Goal: Task Accomplishment & Management: Manage account settings

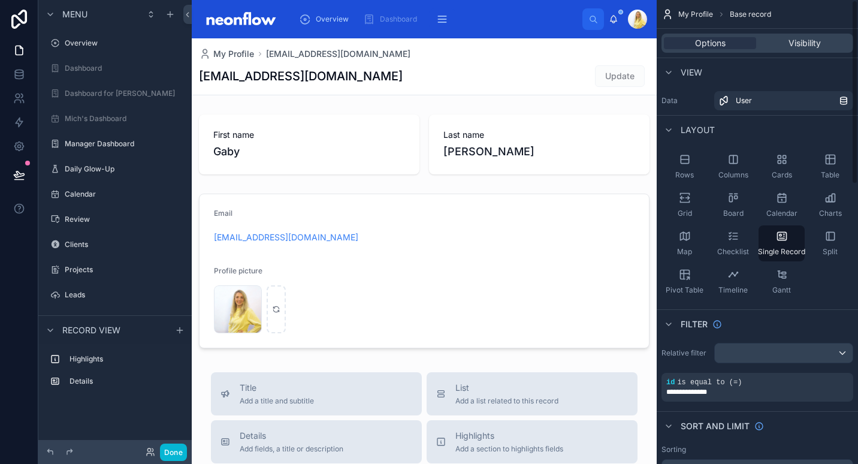
scroll to position [161, 0]
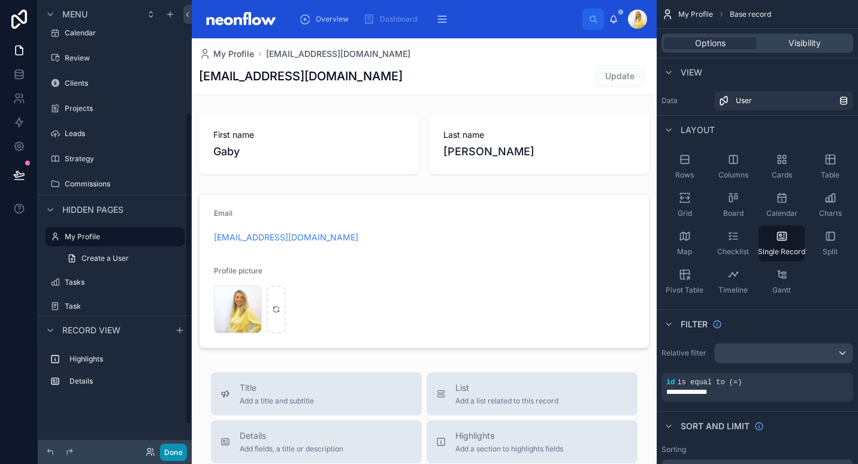
click at [178, 452] on button "Done" at bounding box center [173, 451] width 27 height 17
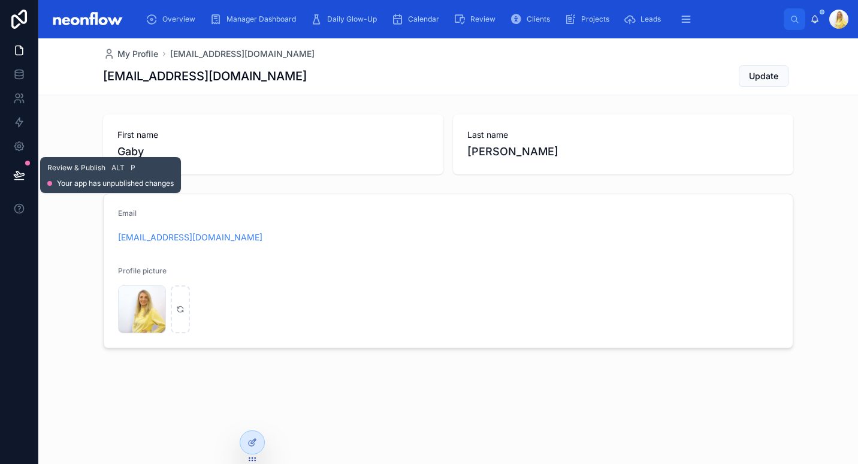
click at [12, 180] on button at bounding box center [19, 175] width 26 height 34
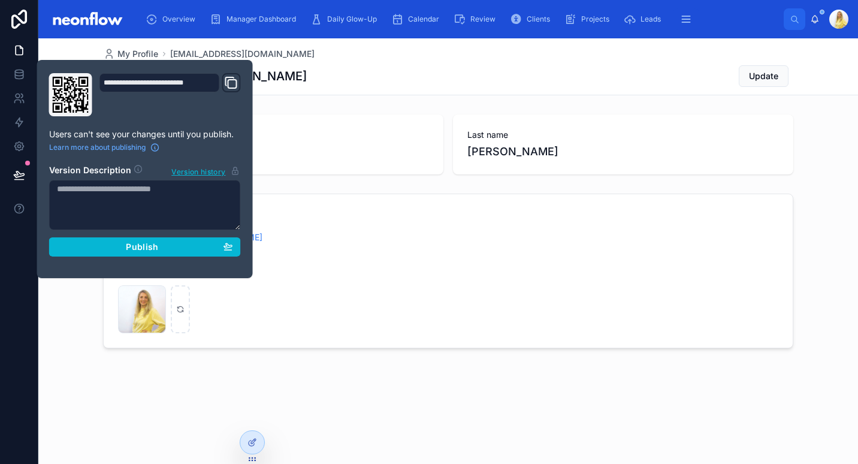
click at [417, 46] on div "My Profile gaby@neonaccounting.com gaby@neonaccounting.com Update" at bounding box center [448, 66] width 690 height 56
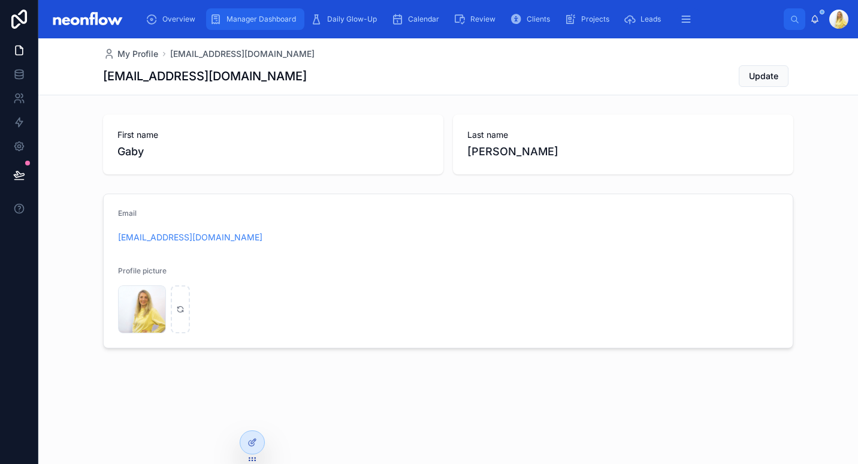
click at [268, 21] on span "Manager Dashboard" at bounding box center [260, 19] width 69 height 10
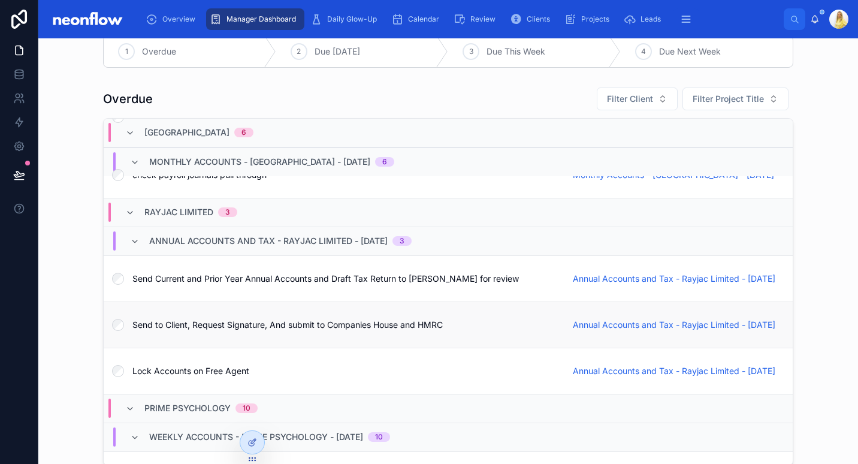
scroll to position [419, 0]
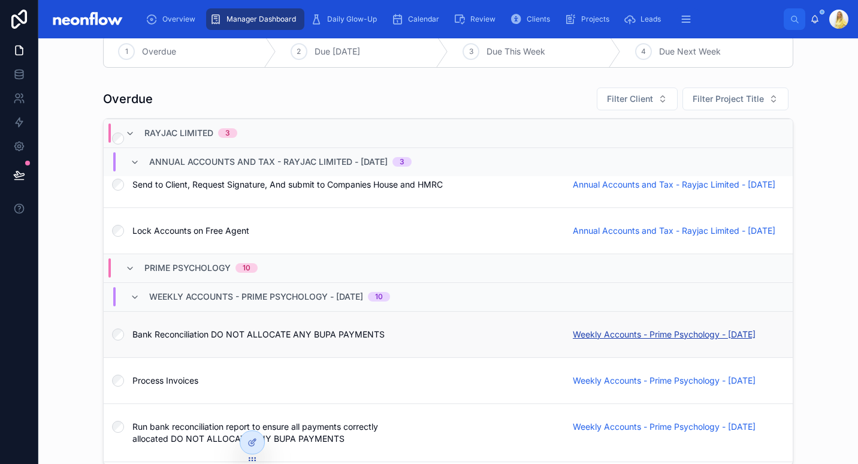
click at [589, 328] on span "Weekly Accounts - Prime Psychology - 05/09/2025" at bounding box center [664, 334] width 183 height 12
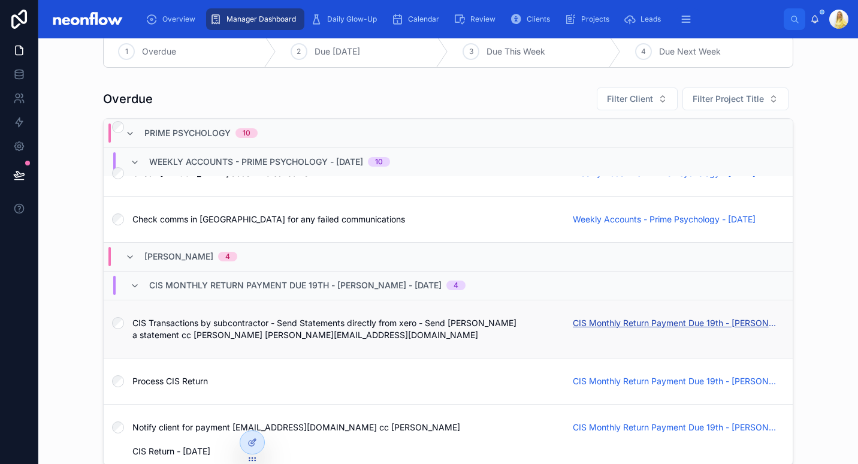
click at [632, 317] on span "CIS Monthly Return Payment Due 19th - Peter Holder - 07/09/2025" at bounding box center [675, 323] width 205 height 12
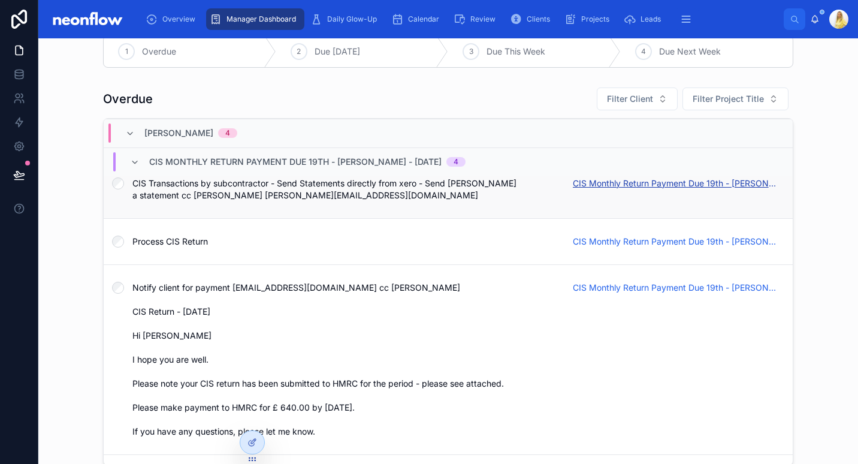
scroll to position [1369, 0]
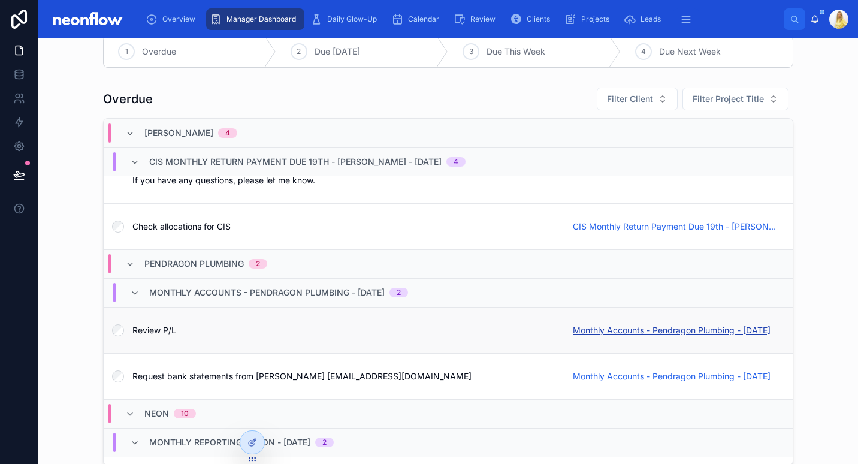
click at [632, 329] on span "Monthly Accounts - Pendragon Plumbing - [DATE]" at bounding box center [672, 330] width 198 height 12
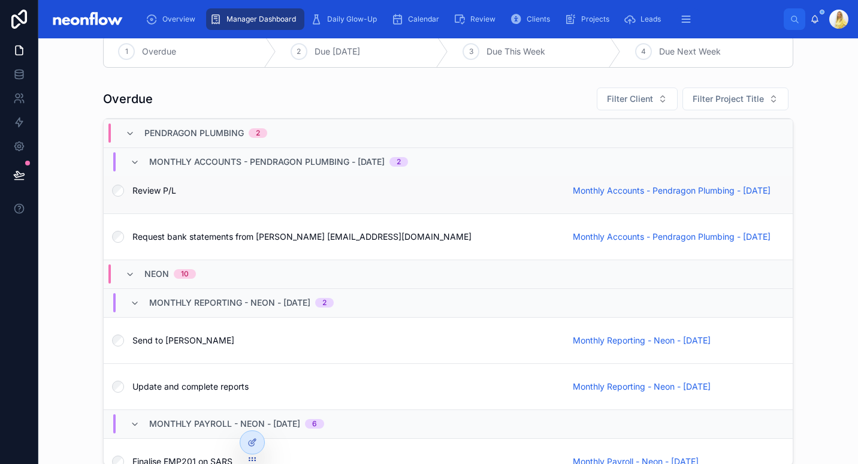
scroll to position [1677, 0]
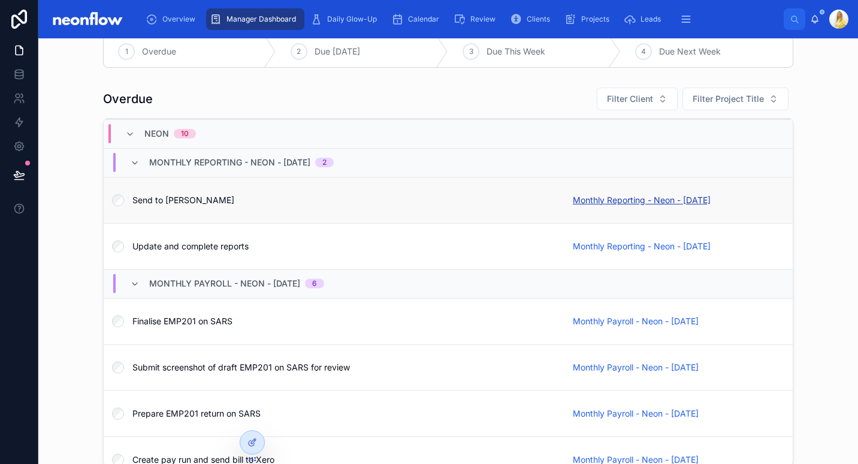
click at [685, 194] on span "Monthly Reporting - Neon - 03/09/2025" at bounding box center [642, 200] width 138 height 12
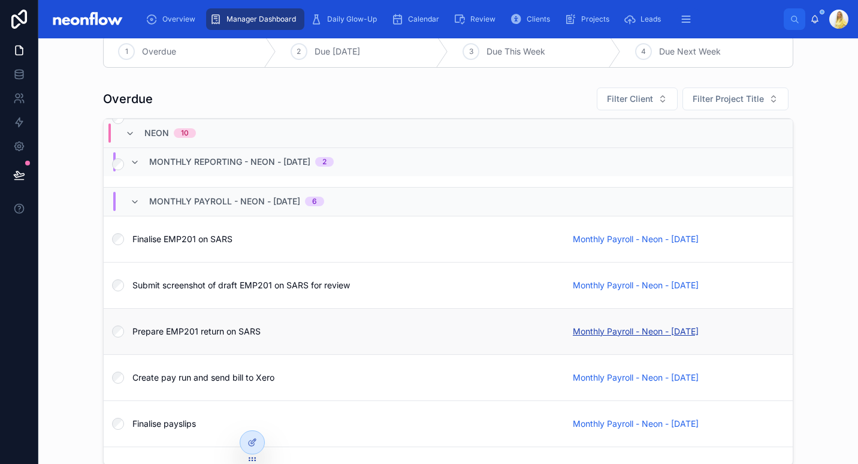
click at [589, 325] on span "Monthly Payroll - Neon - 28/08/2025" at bounding box center [636, 331] width 126 height 12
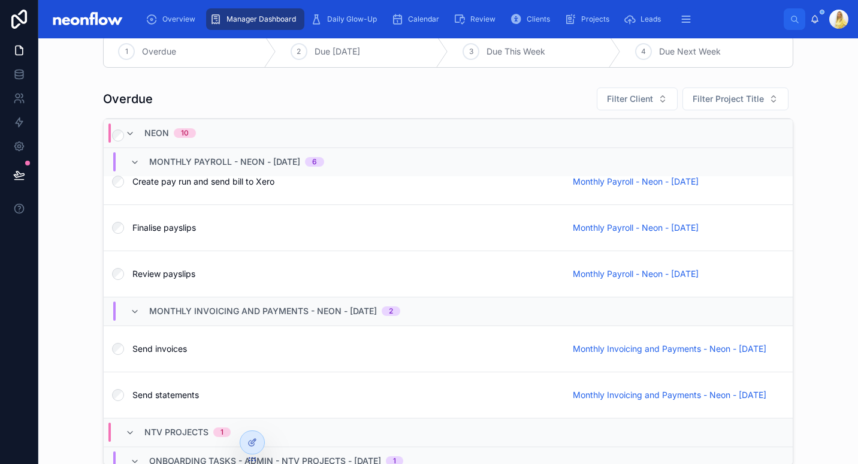
scroll to position [1956, 0]
click at [683, 344] on span "Monthly Invoicing and Payments - Neon - 28/08/2025" at bounding box center [669, 347] width 193 height 12
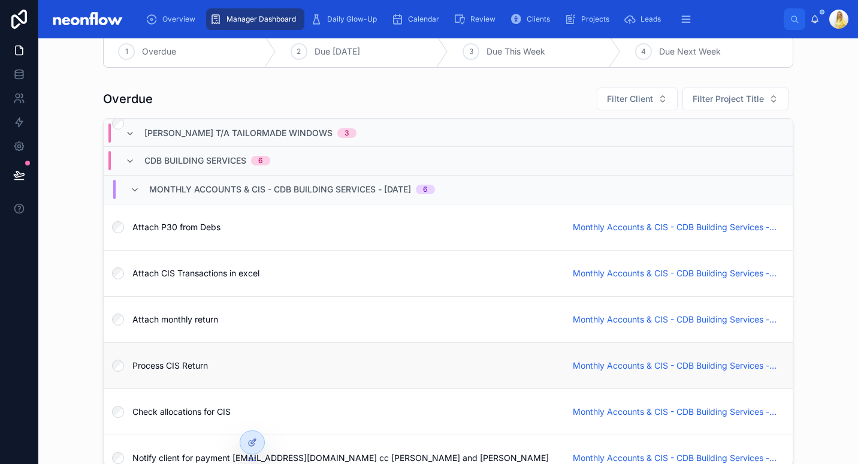
scroll to position [3226, 0]
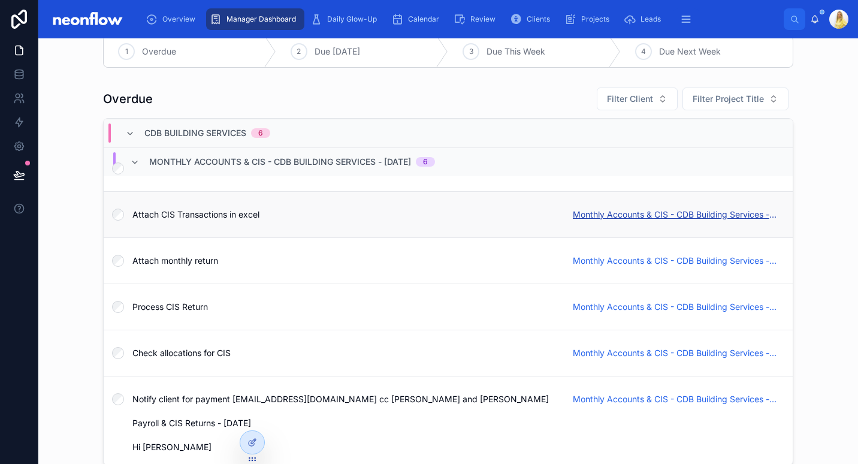
click at [682, 215] on span "Monthly Accounts & CIS - CDB Building Services - 07/09/2025" at bounding box center [675, 214] width 205 height 12
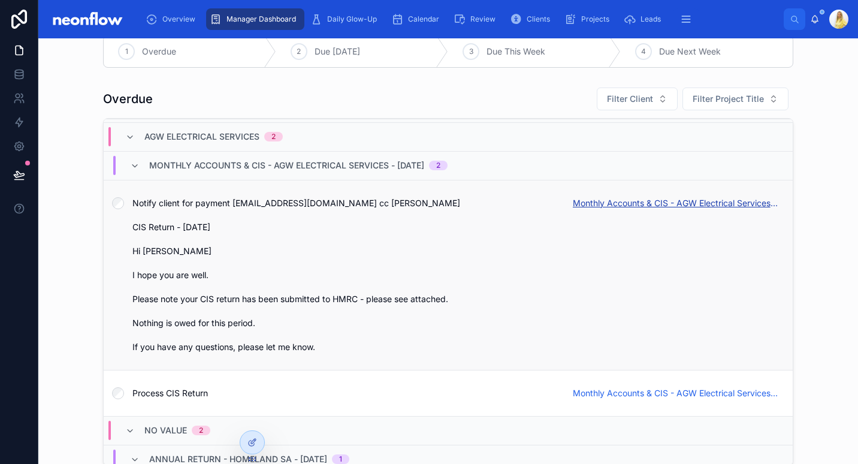
click at [698, 201] on span "Monthly Accounts & CIS - AGW Electrical Services - 07/09/2025" at bounding box center [675, 203] width 205 height 12
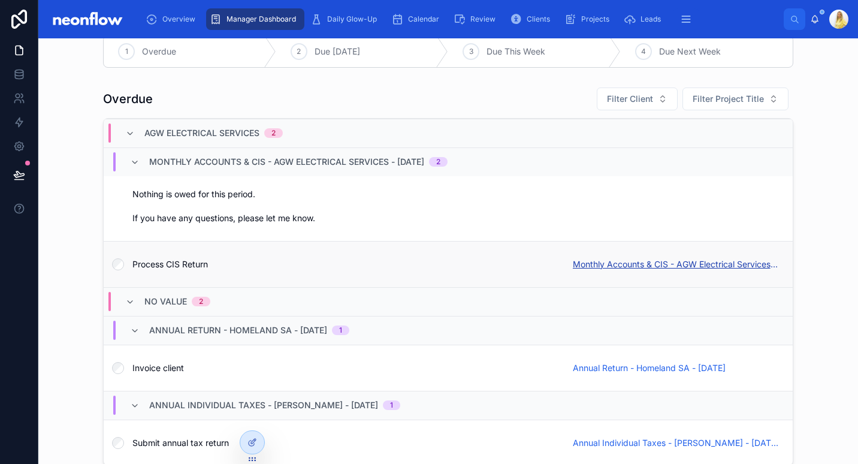
scroll to position [2375, 0]
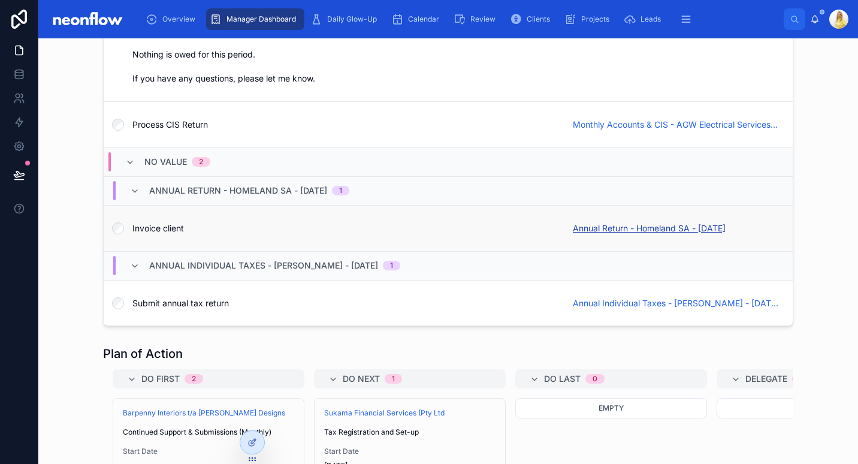
click at [666, 223] on span "Annual Return - Homeland SA - 01/09/2025" at bounding box center [649, 228] width 153 height 12
click at [710, 224] on span "Annual Return - Homeland SA - 01/09/2025" at bounding box center [649, 228] width 153 height 12
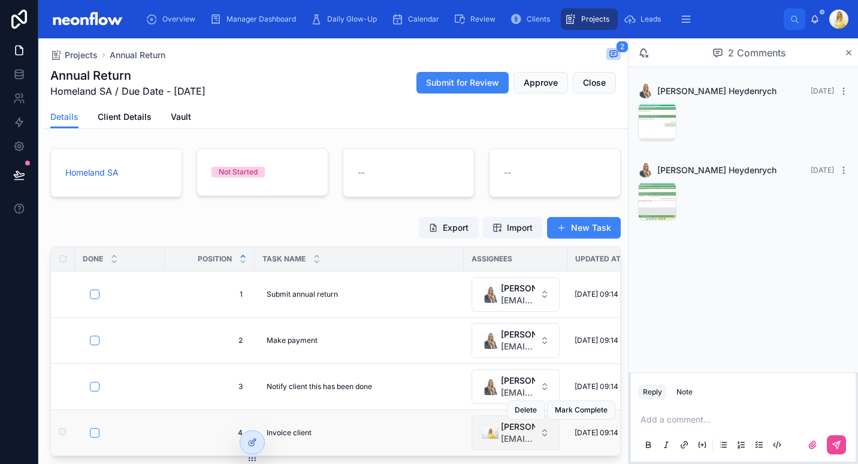
click at [507, 435] on span "[EMAIL_ADDRESS][DOMAIN_NAME]" at bounding box center [518, 438] width 34 height 12
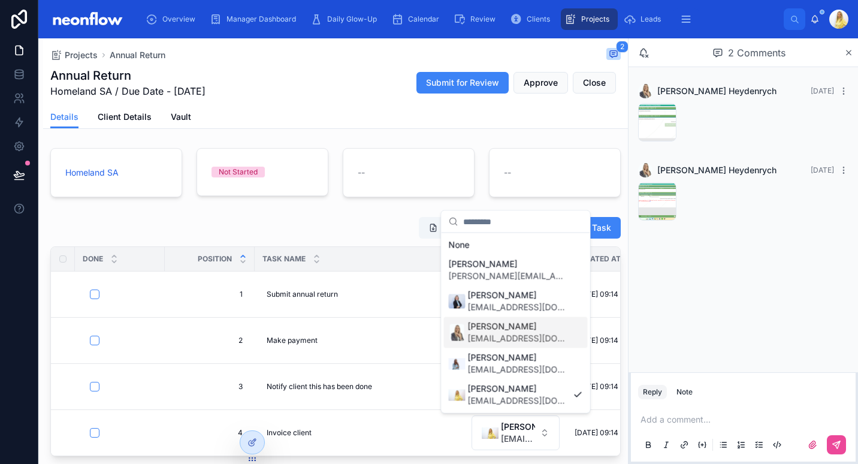
click at [512, 335] on span "[EMAIL_ADDRESS][DOMAIN_NAME]" at bounding box center [518, 338] width 101 height 12
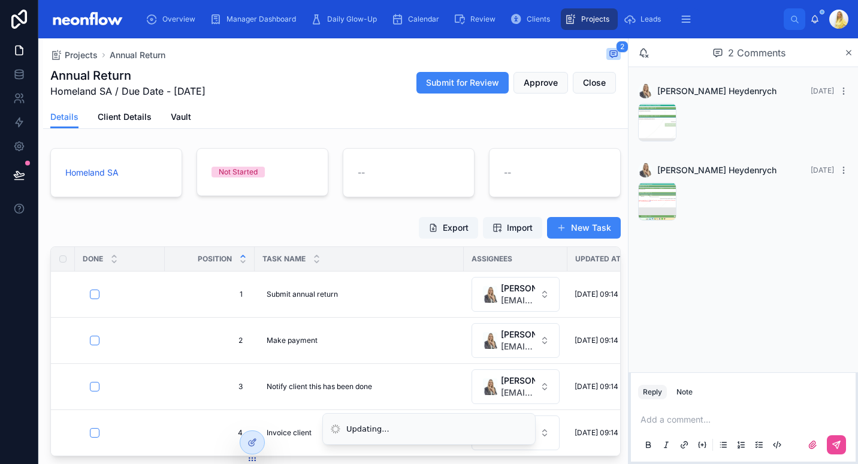
scroll to position [140, 0]
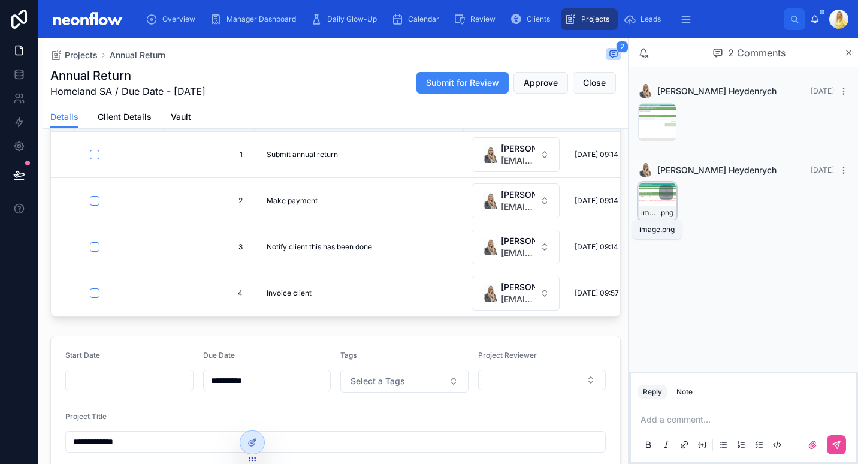
click at [649, 214] on span "image" at bounding box center [650, 213] width 18 height 10
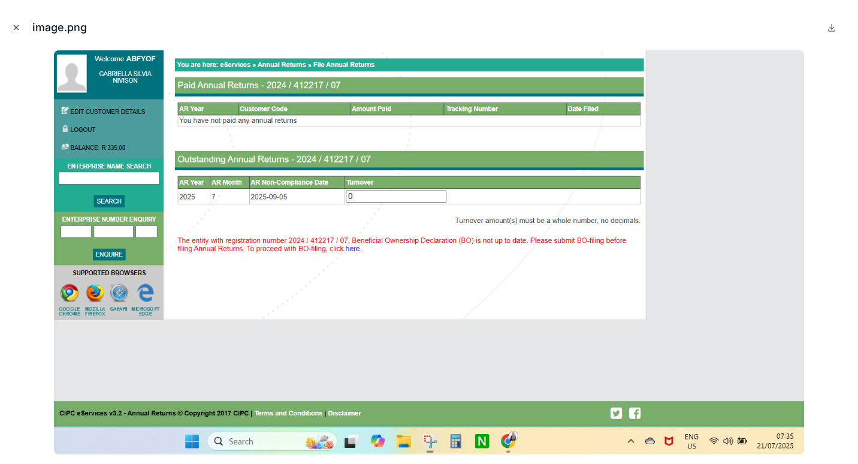
click at [16, 24] on icon "Close modal" at bounding box center [16, 27] width 8 height 8
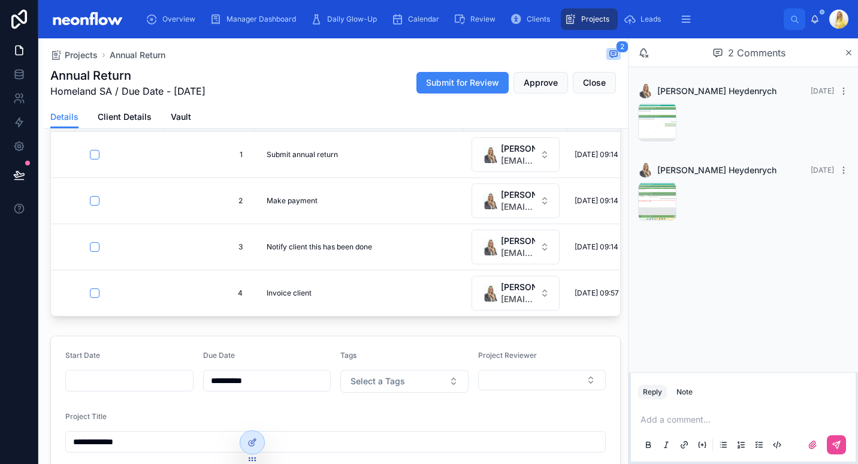
click at [697, 420] on p at bounding box center [745, 419] width 210 height 12
click at [839, 439] on button at bounding box center [836, 444] width 19 height 19
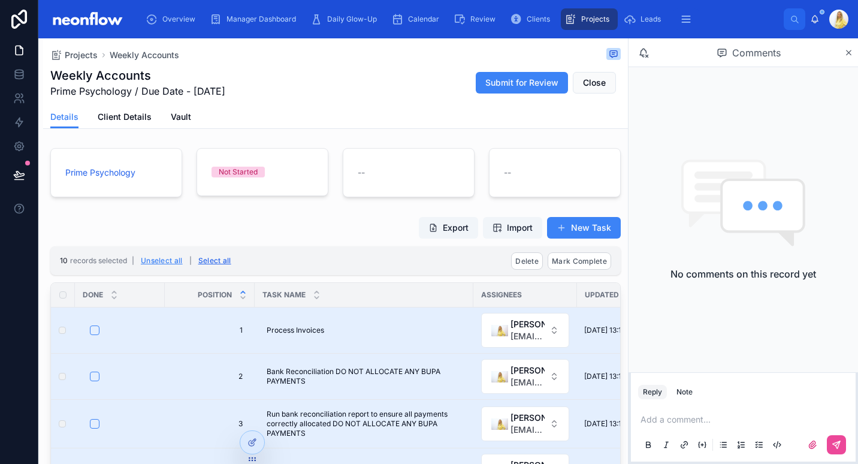
click at [213, 258] on button "Select all" at bounding box center [214, 260] width 41 height 19
click at [564, 264] on span "Mark Complete" at bounding box center [579, 260] width 55 height 9
click at [629, 235] on icon at bounding box center [629, 238] width 10 height 10
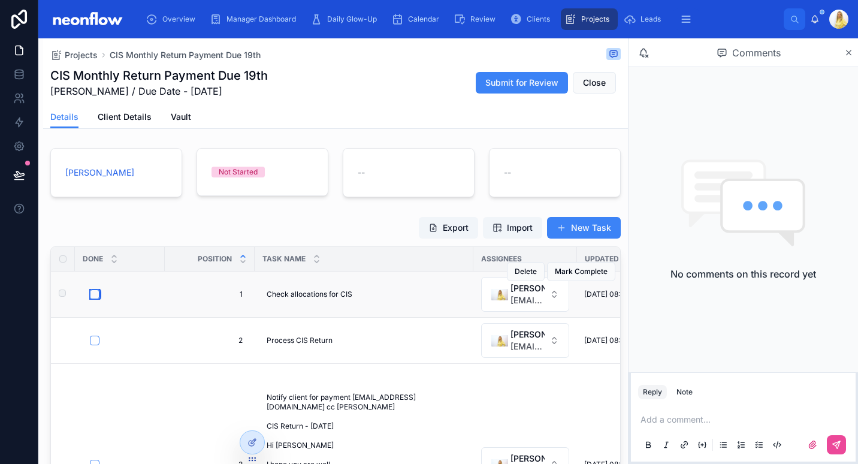
click at [95, 292] on button "button" at bounding box center [95, 294] width 10 height 10
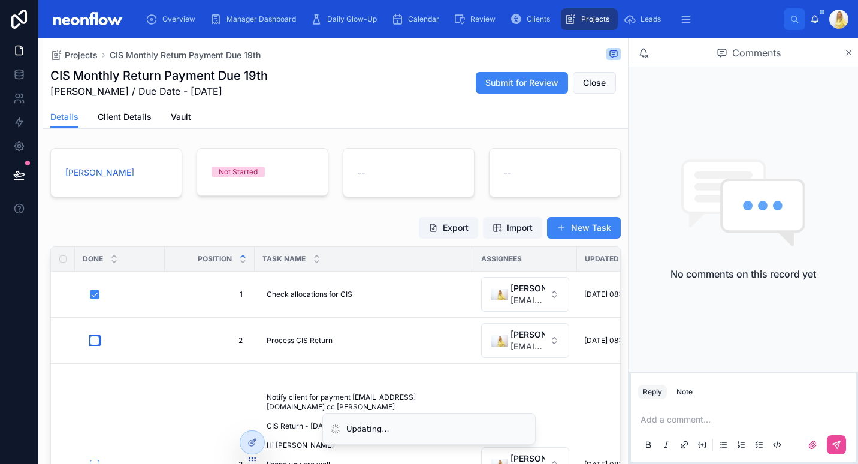
click at [96, 340] on button "button" at bounding box center [95, 340] width 10 height 10
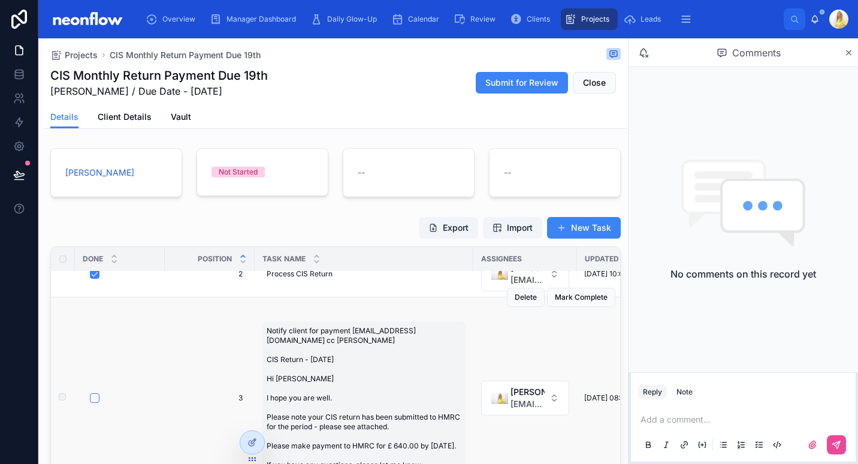
click at [279, 343] on span "Notify client for payment pholderplumbing@gmail.com cc Michelle CIS Return - Ju…" at bounding box center [364, 398] width 195 height 144
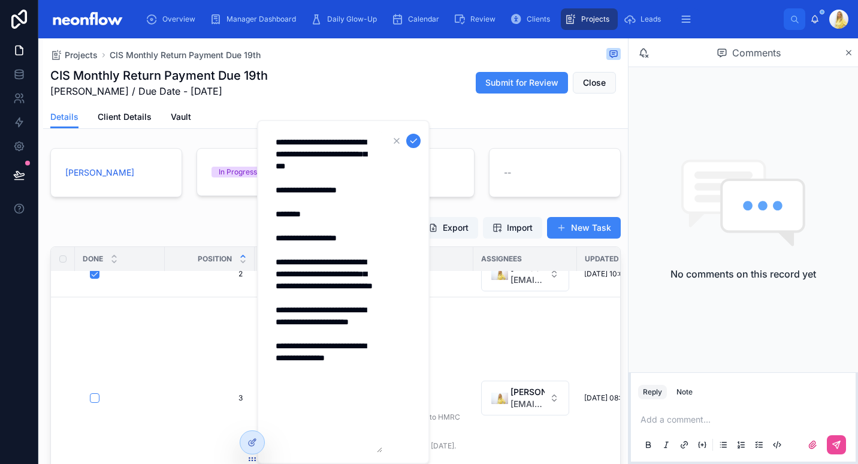
drag, startPoint x: 367, startPoint y: 188, endPoint x: 268, endPoint y: 184, distance: 98.9
click at [268, 184] on form "**********" at bounding box center [344, 292] width 153 height 322
drag, startPoint x: 277, startPoint y: 216, endPoint x: 326, endPoint y: 405, distance: 195.5
click at [326, 405] on textarea "**********" at bounding box center [325, 291] width 114 height 321
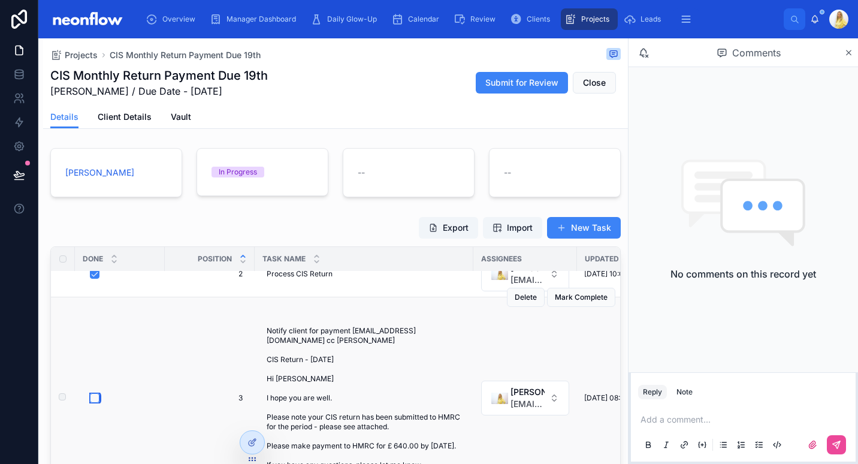
click at [94, 393] on button "button" at bounding box center [95, 398] width 10 height 10
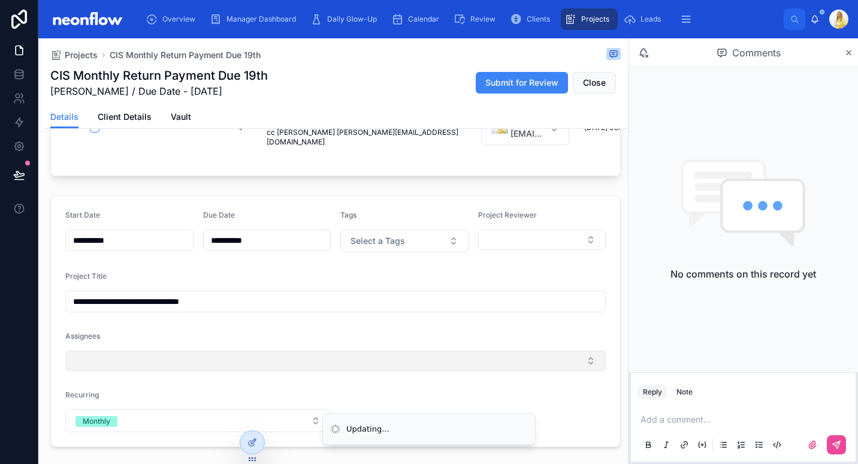
scroll to position [279, 0]
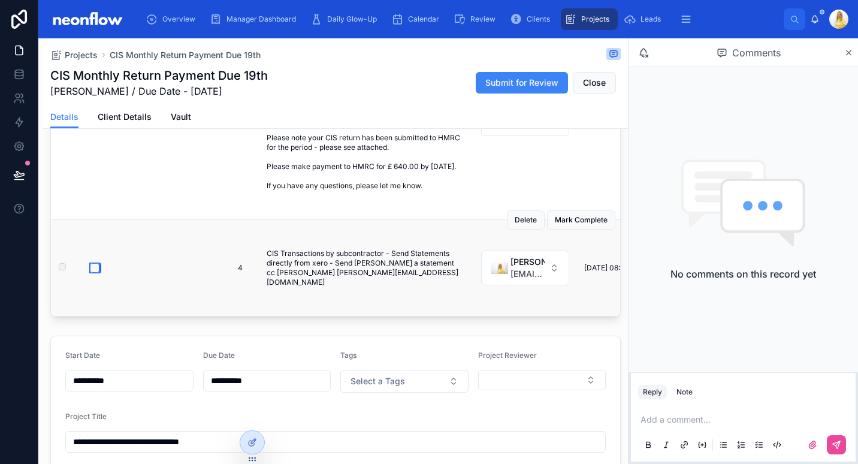
click at [95, 263] on button "button" at bounding box center [95, 268] width 10 height 10
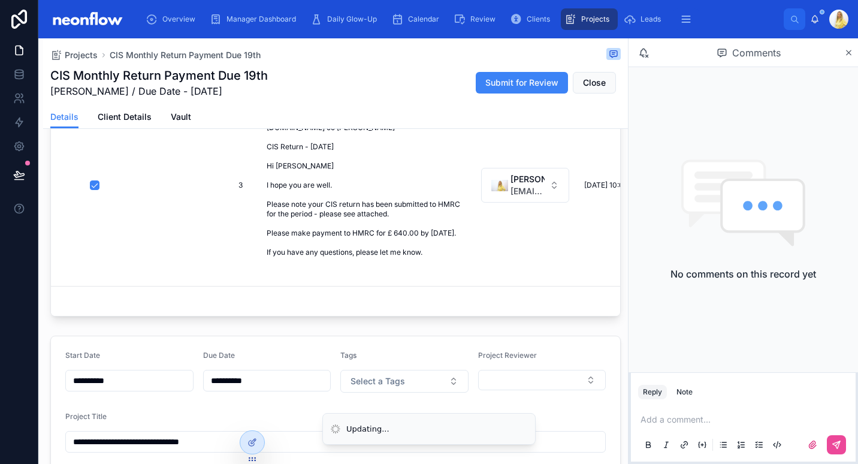
scroll to position [0, 0]
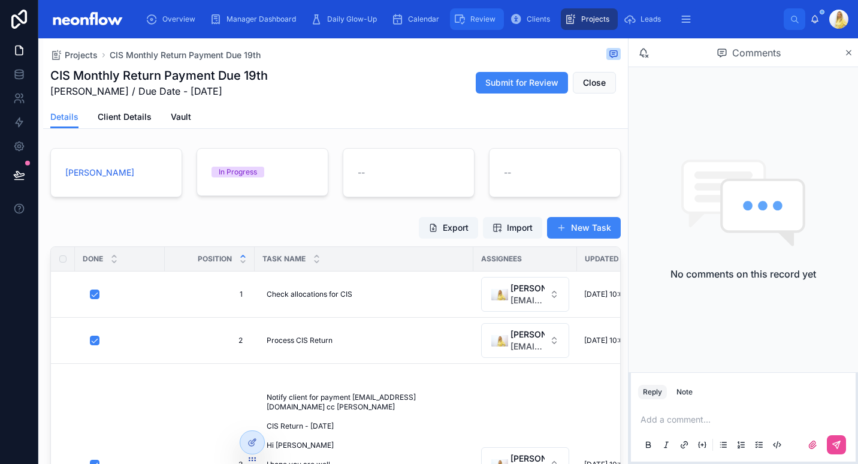
drag, startPoint x: 588, startPoint y: 82, endPoint x: 471, endPoint y: 26, distance: 128.9
click at [588, 82] on span "Close" at bounding box center [594, 83] width 23 height 12
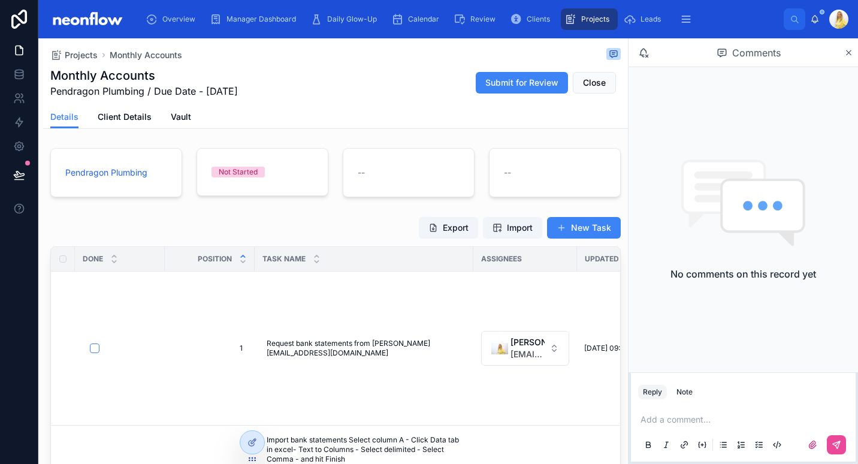
click at [93, 349] on button "button" at bounding box center [95, 348] width 10 height 10
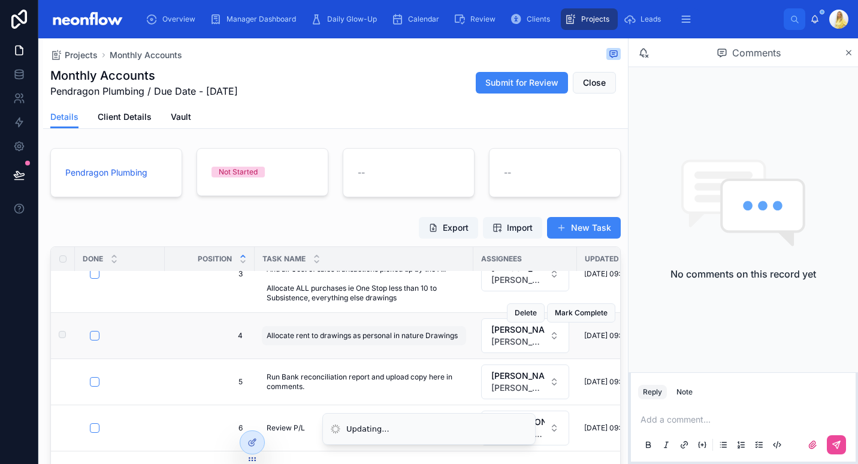
scroll to position [140, 0]
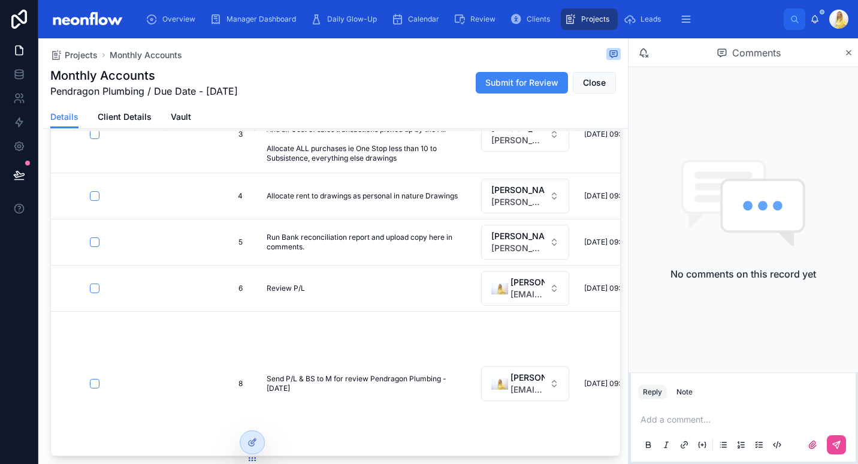
type input "**********"
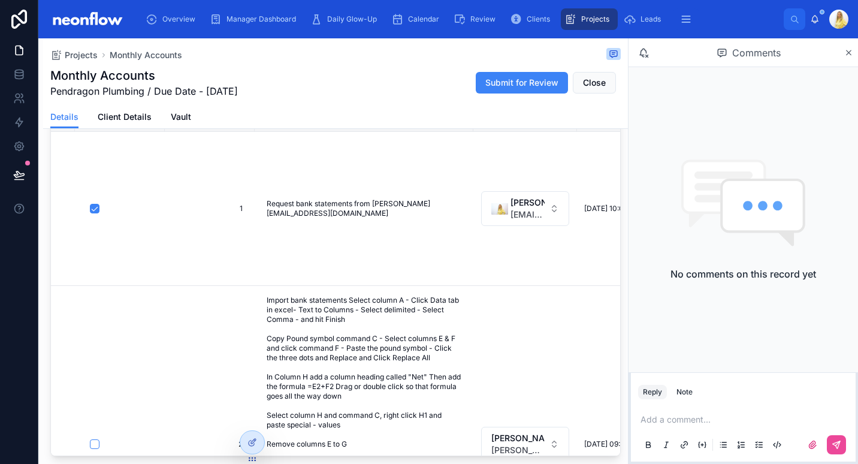
scroll to position [0, 0]
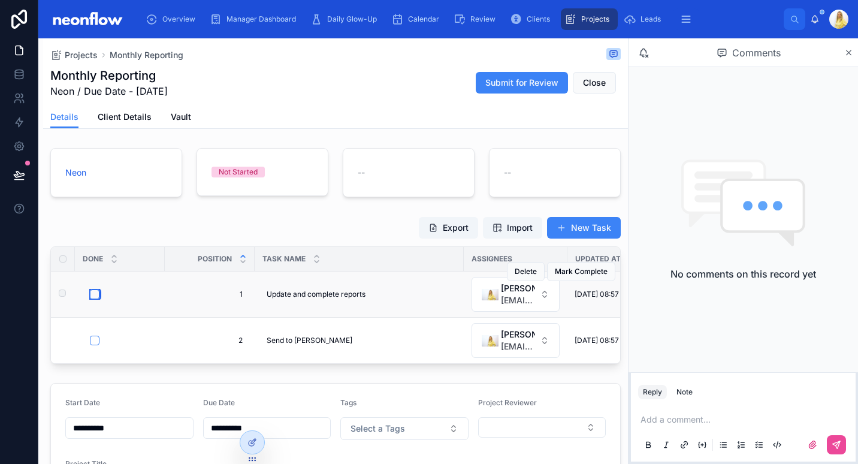
click at [96, 291] on button "button" at bounding box center [95, 294] width 10 height 10
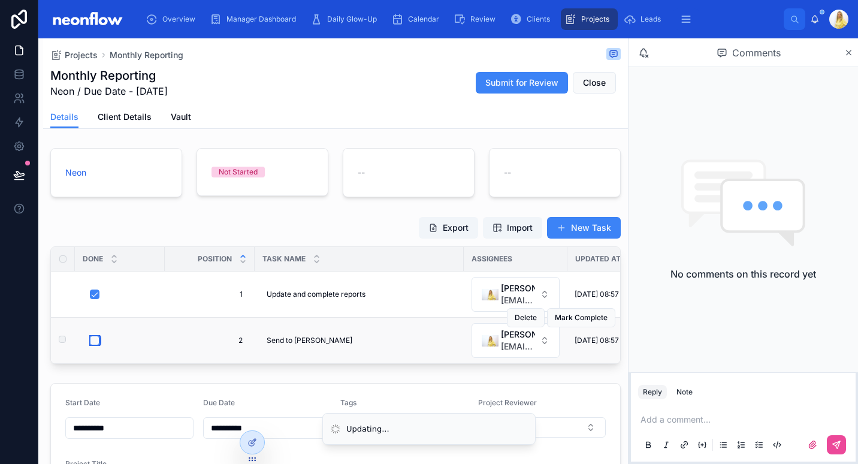
click at [96, 343] on button "button" at bounding box center [95, 340] width 10 height 10
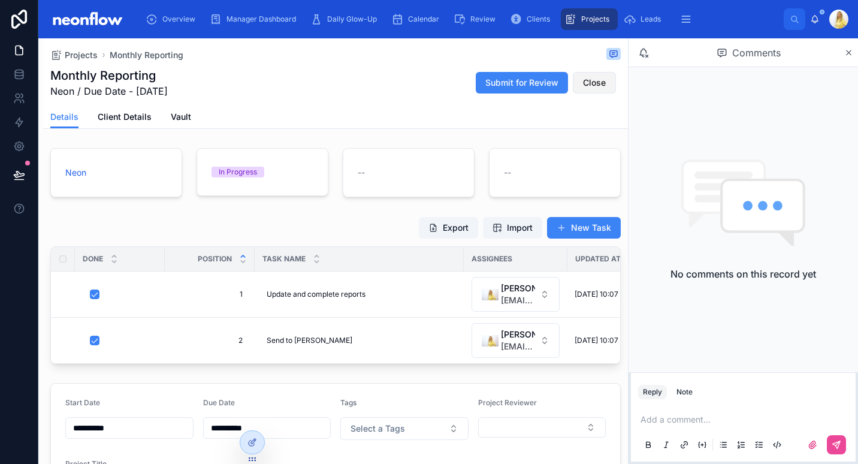
click at [583, 80] on span "Close" at bounding box center [594, 83] width 23 height 12
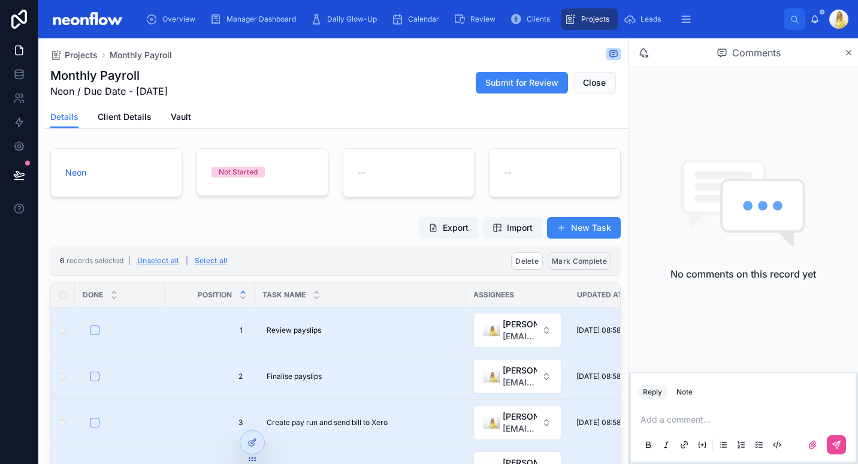
click at [570, 266] on button "Mark Complete" at bounding box center [578, 260] width 63 height 17
drag, startPoint x: 627, startPoint y: 239, endPoint x: 571, endPoint y: 238, distance: 55.7
click at [627, 240] on icon at bounding box center [629, 238] width 10 height 10
click at [62, 299] on th at bounding box center [63, 295] width 24 height 24
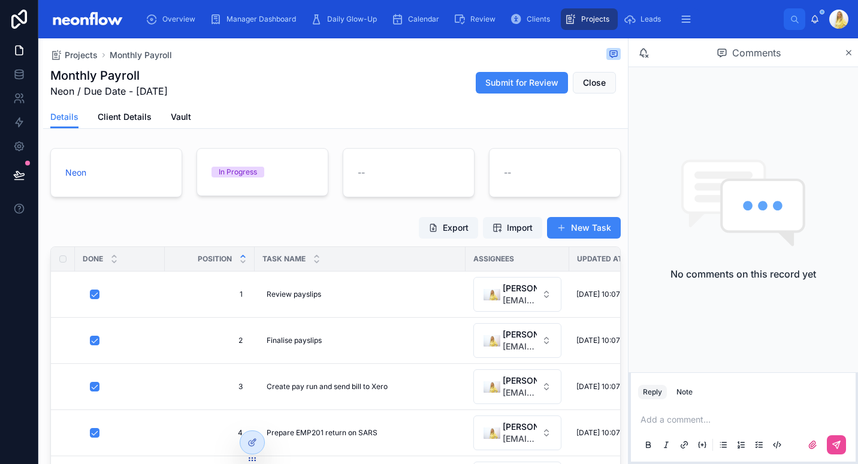
click at [173, 229] on div "Export Import New Task" at bounding box center [335, 227] width 570 height 23
click at [594, 92] on button "Close" at bounding box center [594, 83] width 43 height 22
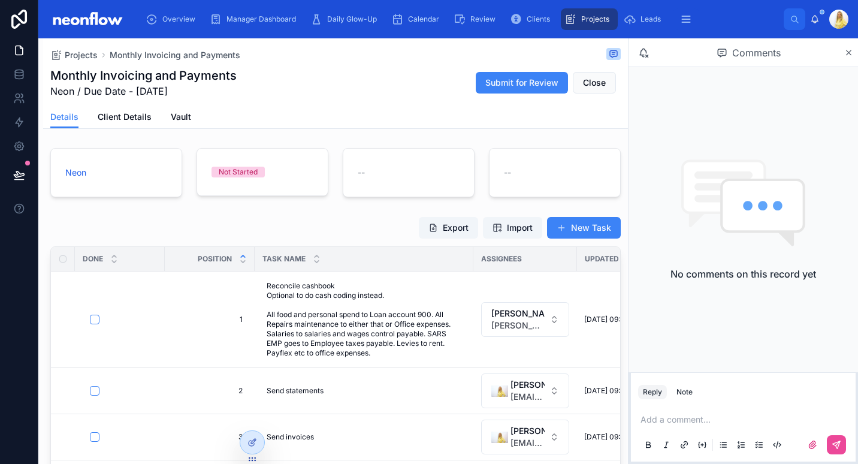
scroll to position [140, 0]
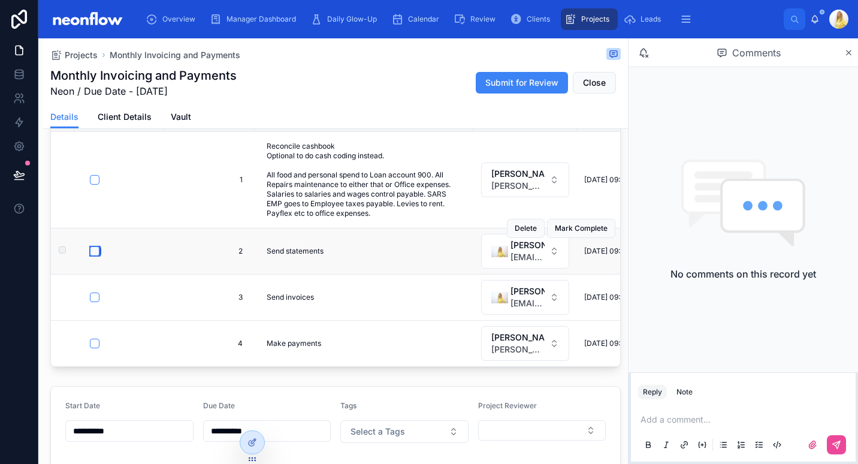
click at [94, 253] on button "button" at bounding box center [95, 251] width 10 height 10
click at [98, 295] on button "button" at bounding box center [95, 297] width 10 height 10
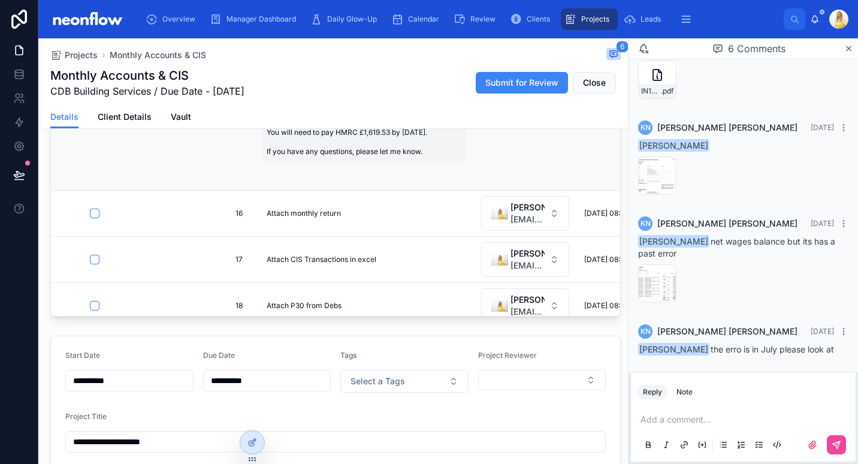
scroll to position [562, 0]
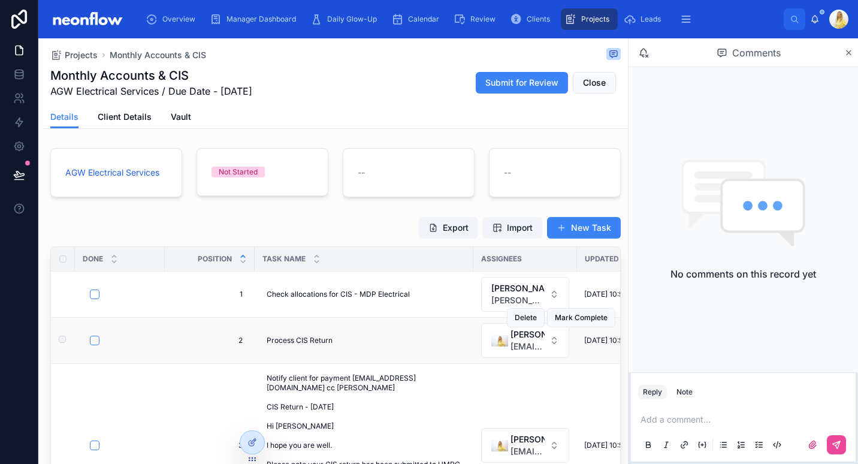
scroll to position [38, 0]
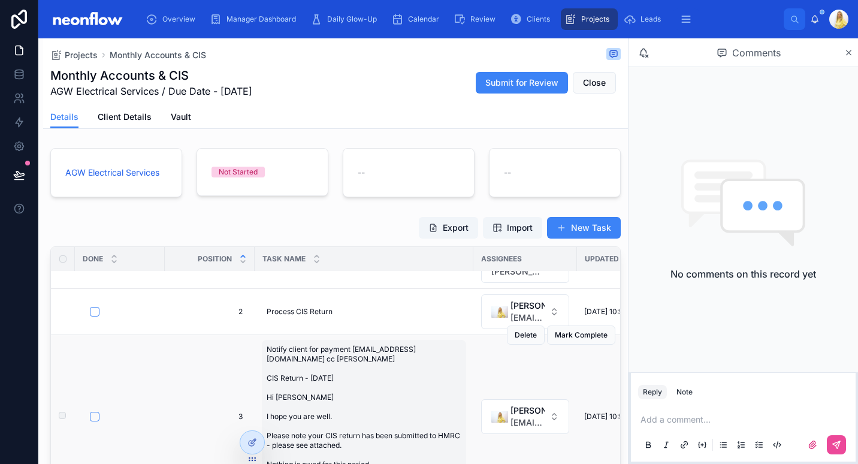
click at [390, 452] on span "Notify client for payment [EMAIL_ADDRESS][DOMAIN_NAME] cc [PERSON_NAME] CIS Ret…" at bounding box center [364, 416] width 195 height 144
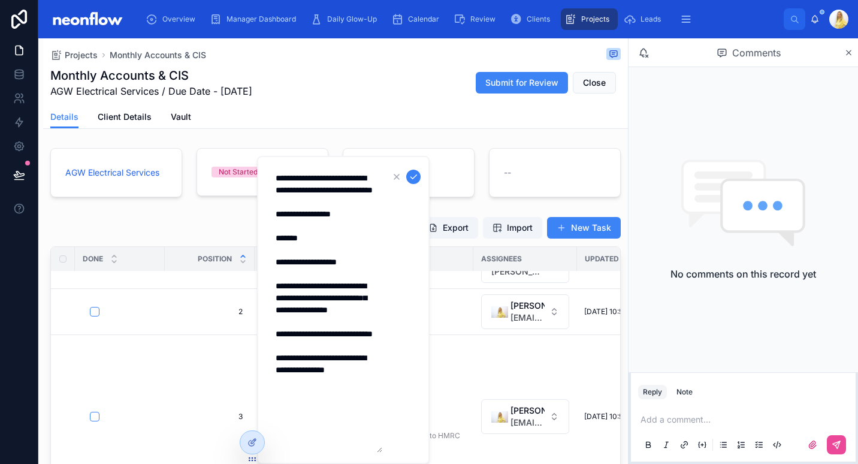
drag, startPoint x: 331, startPoint y: 425, endPoint x: 274, endPoint y: 250, distance: 184.7
click at [274, 250] on textarea "**********" at bounding box center [325, 309] width 114 height 285
click at [341, 206] on textarea "**********" at bounding box center [325, 309] width 114 height 285
drag, startPoint x: 355, startPoint y: 226, endPoint x: 259, endPoint y: 230, distance: 96.5
click at [259, 230] on div "**********" at bounding box center [343, 310] width 172 height 308
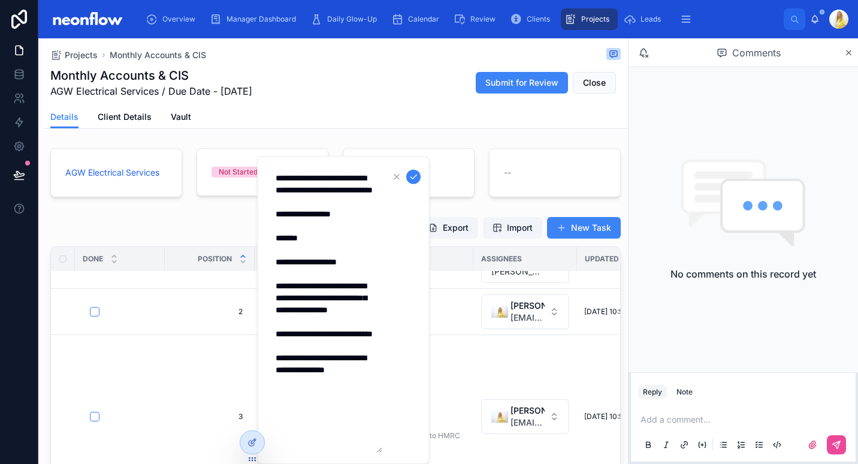
drag, startPoint x: 414, startPoint y: 176, endPoint x: 352, endPoint y: 335, distance: 170.8
click at [414, 176] on icon "submit" at bounding box center [413, 177] width 10 height 10
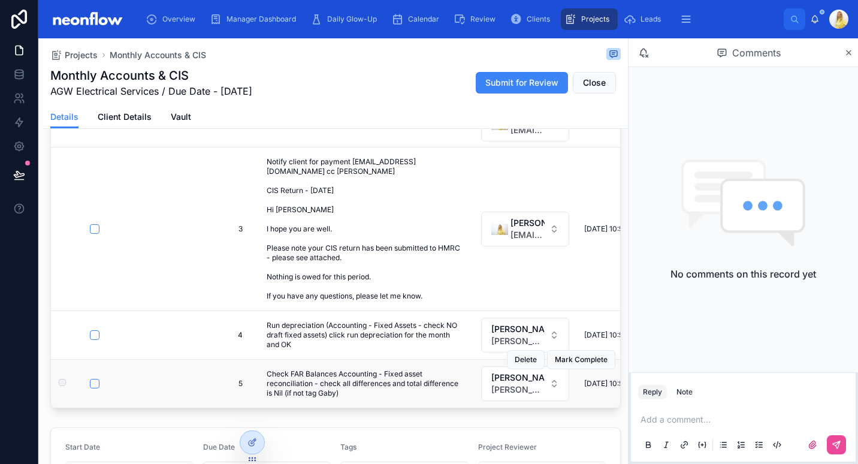
scroll to position [140, 0]
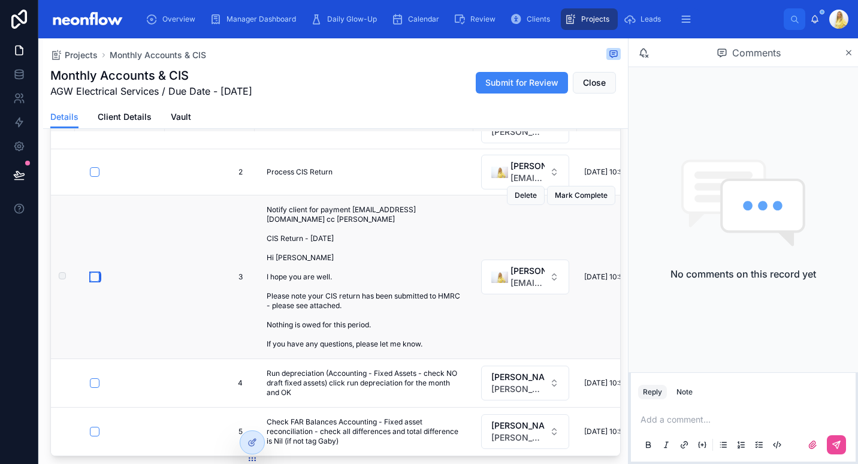
click at [95, 272] on button "button" at bounding box center [95, 277] width 10 height 10
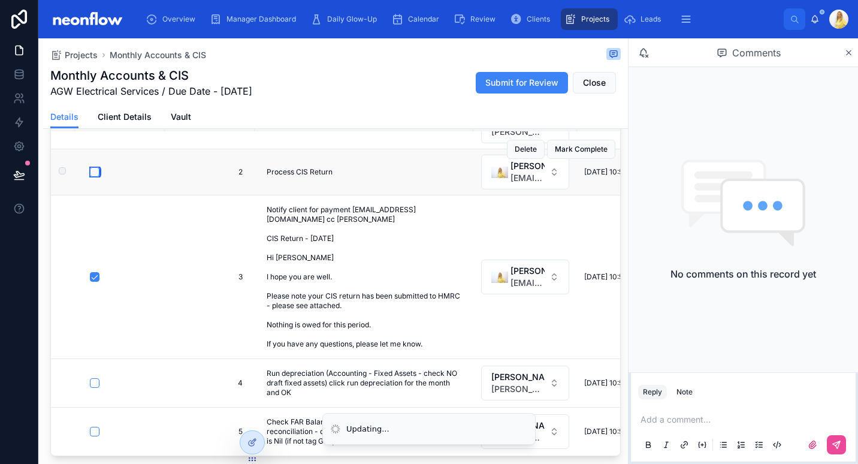
click at [90, 167] on button "button" at bounding box center [95, 172] width 10 height 10
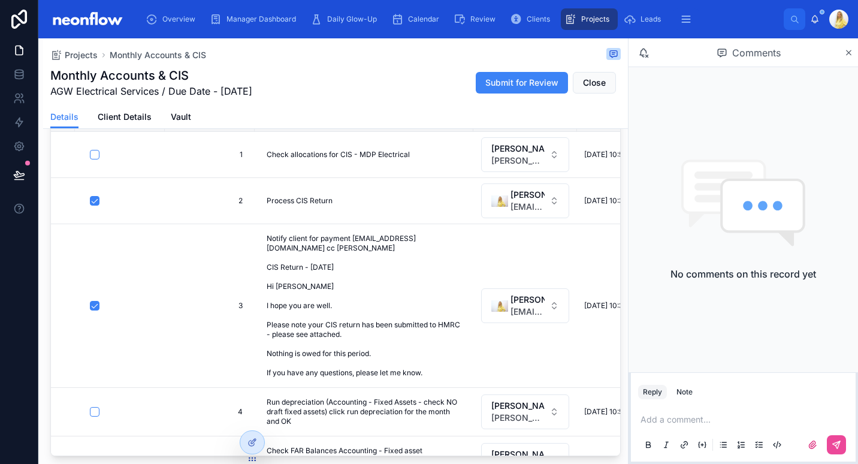
click at [95, 149] on form at bounding box center [123, 154] width 68 height 11
click at [96, 153] on button "button" at bounding box center [95, 155] width 10 height 10
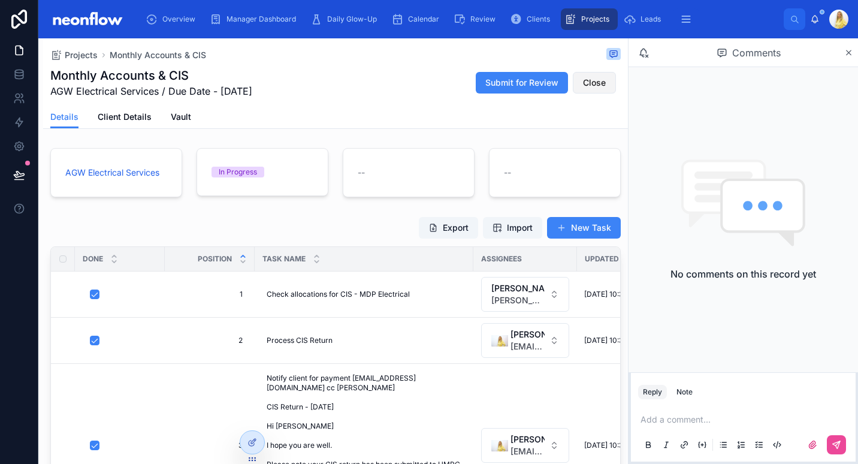
click at [597, 82] on button "Close" at bounding box center [594, 83] width 43 height 22
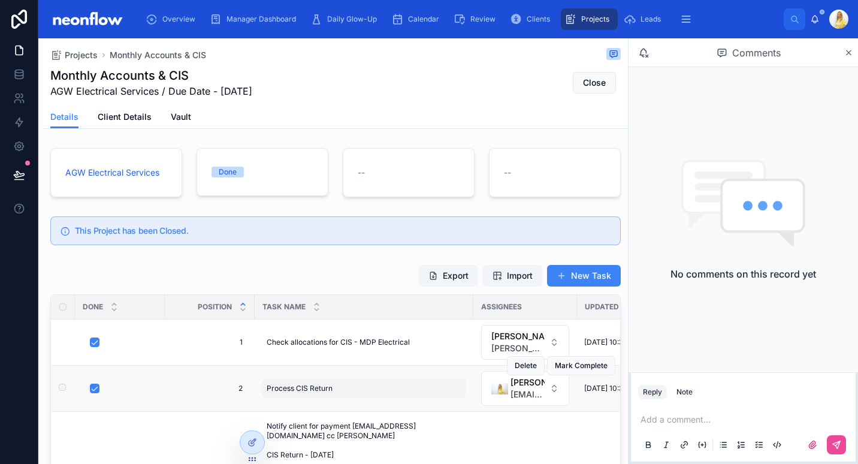
scroll to position [140, 0]
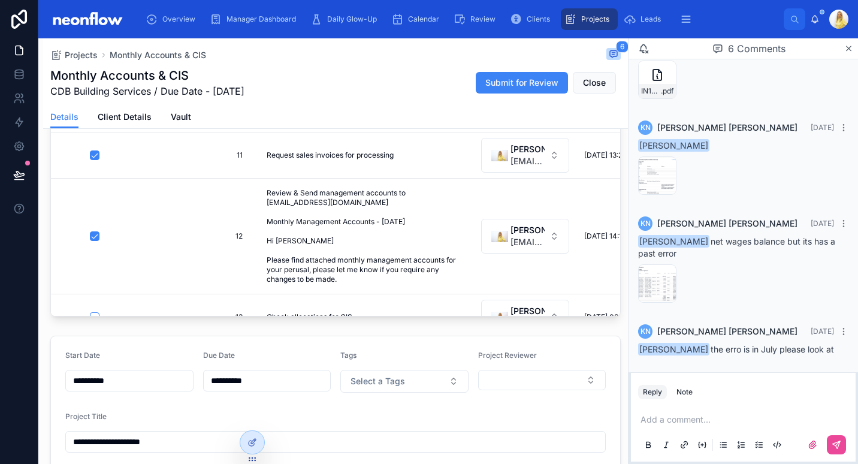
scroll to position [583, 0]
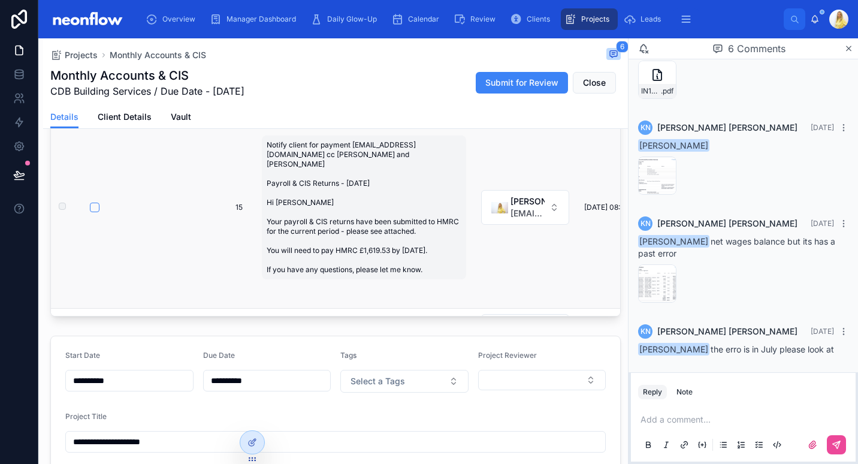
click at [374, 242] on span "Notify client for payment nicholasjamesball@hotmail.co.uk cc michelle and debs …" at bounding box center [364, 207] width 195 height 134
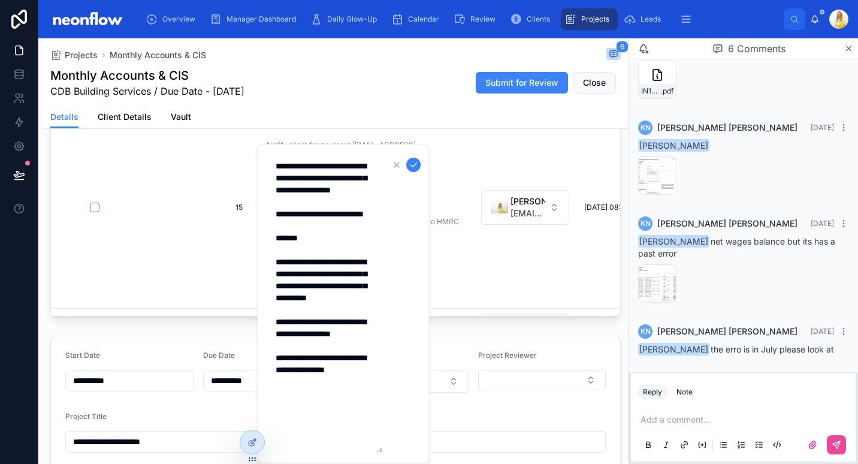
drag, startPoint x: 340, startPoint y: 436, endPoint x: 264, endPoint y: 258, distance: 193.2
click at [264, 258] on div "**********" at bounding box center [343, 304] width 172 height 320
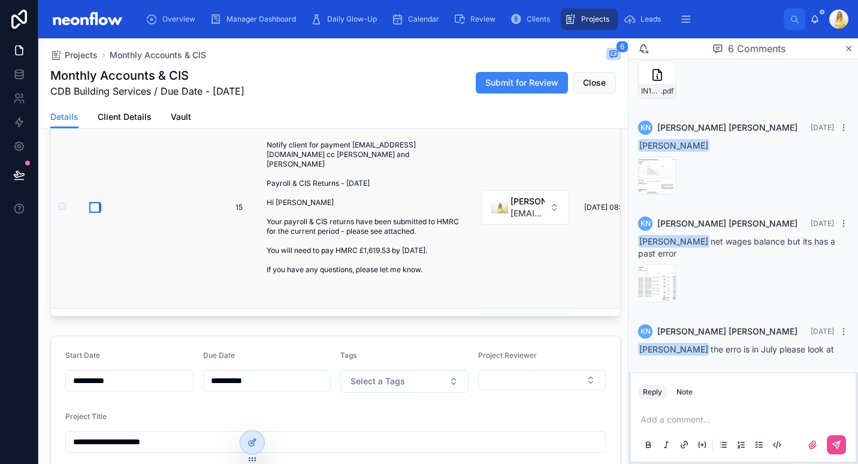
click at [93, 205] on button "button" at bounding box center [95, 207] width 10 height 10
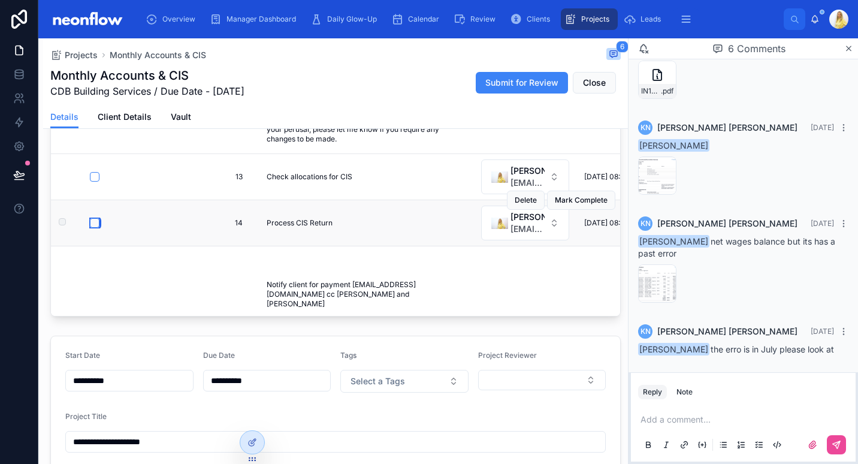
click at [92, 222] on button "button" at bounding box center [95, 223] width 10 height 10
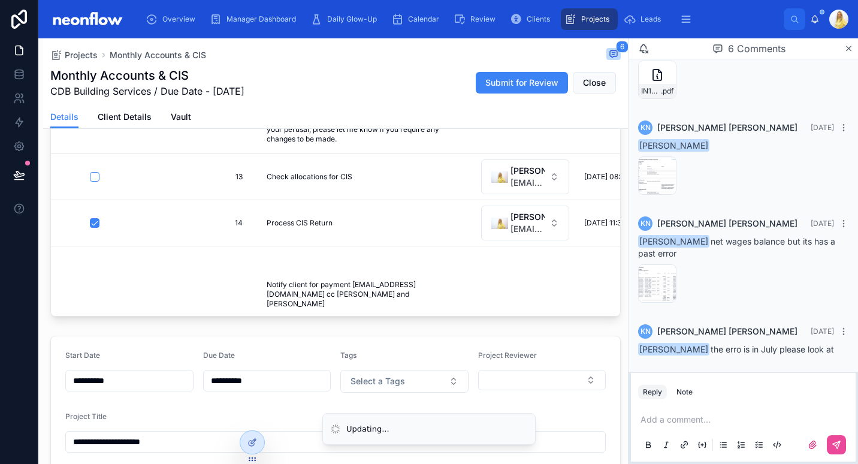
click at [95, 172] on button "button" at bounding box center [95, 177] width 10 height 10
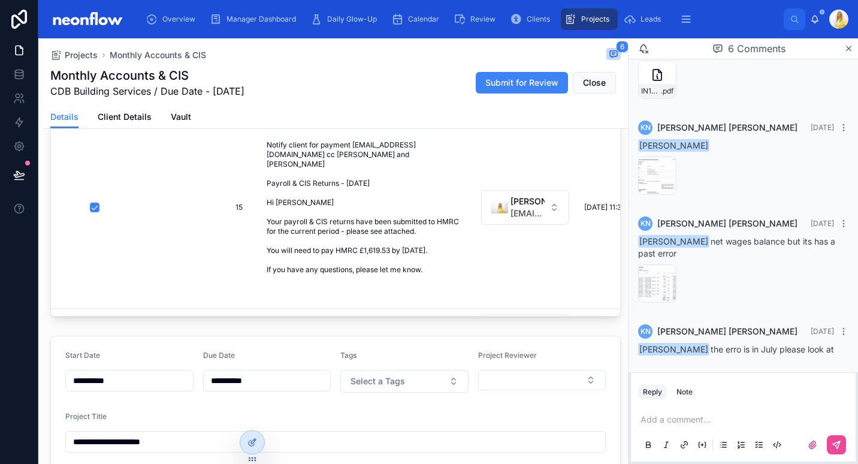
scroll to position [723, 0]
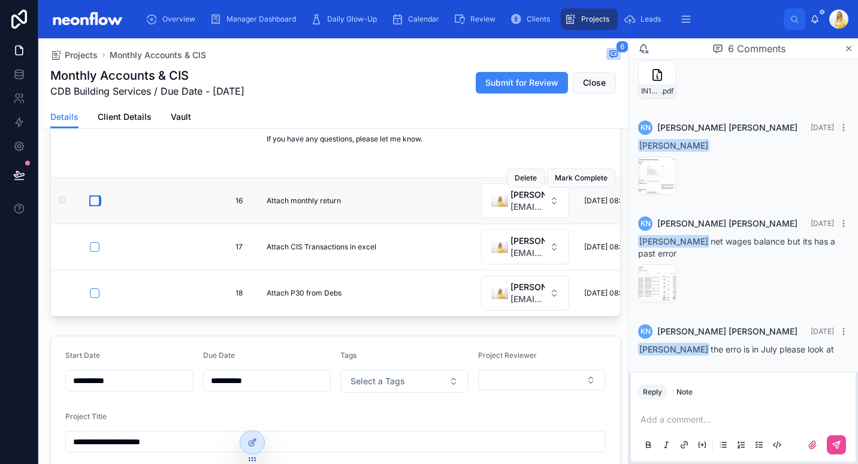
click at [97, 196] on button "button" at bounding box center [95, 201] width 10 height 10
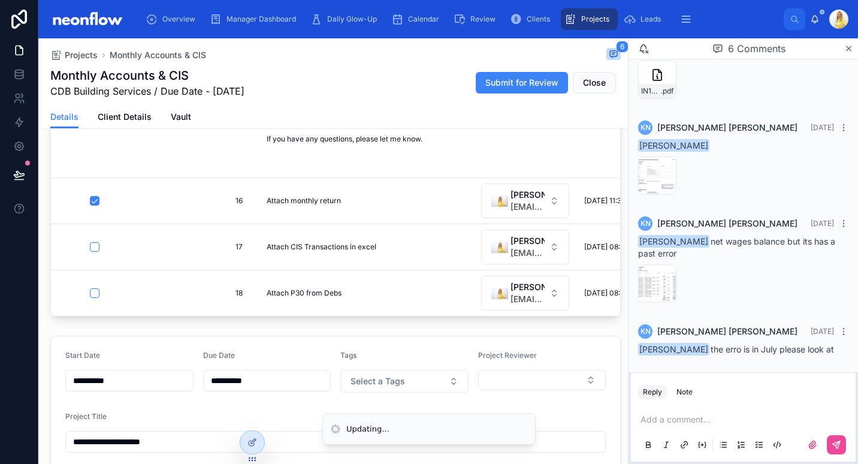
click at [95, 242] on button "button" at bounding box center [95, 247] width 10 height 10
click at [95, 288] on button "button" at bounding box center [95, 293] width 10 height 10
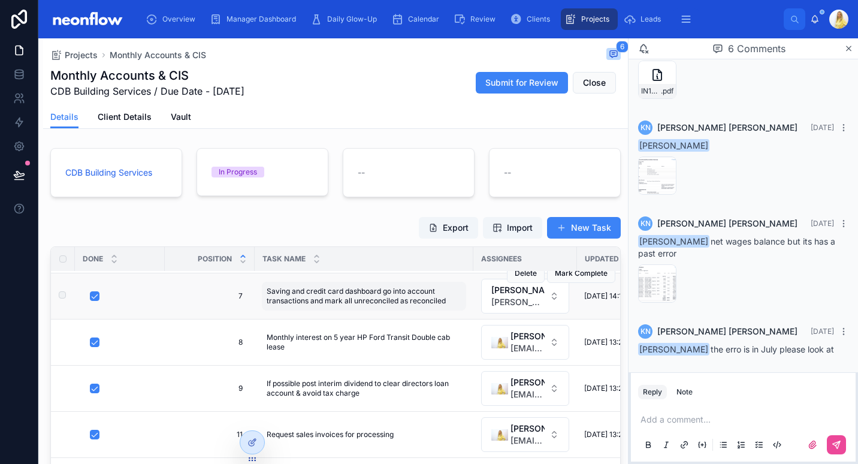
scroll to position [0, 0]
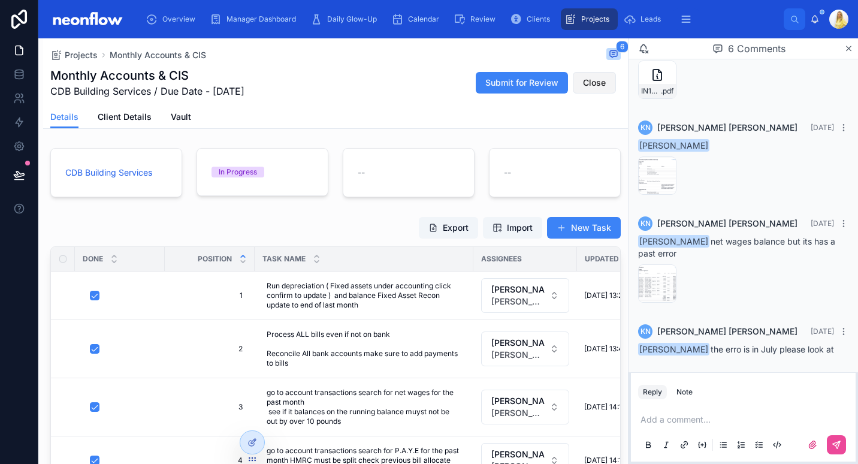
click at [591, 83] on span "Close" at bounding box center [594, 83] width 23 height 12
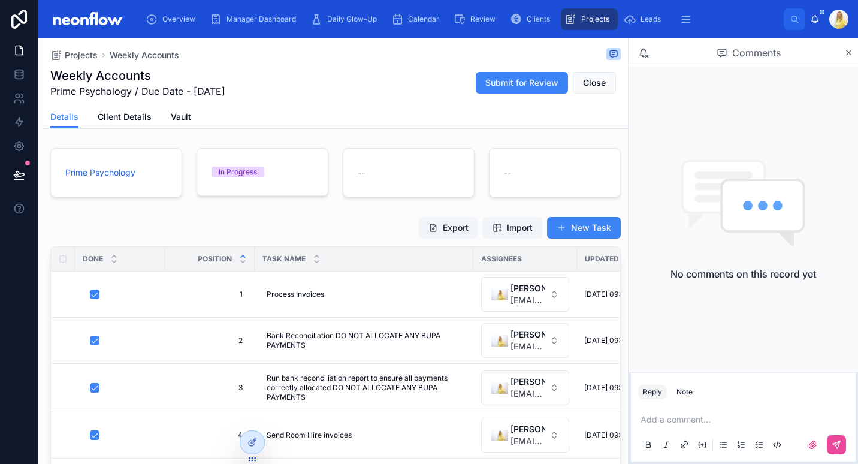
click at [356, 235] on div "Export Import New Task" at bounding box center [335, 227] width 570 height 23
click at [588, 86] on span "Close" at bounding box center [594, 83] width 23 height 12
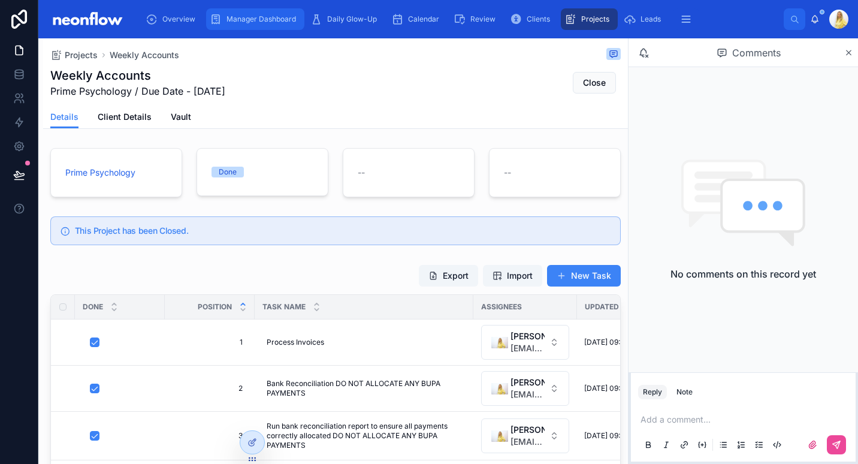
click at [253, 23] on span "Manager Dashboard" at bounding box center [260, 19] width 69 height 10
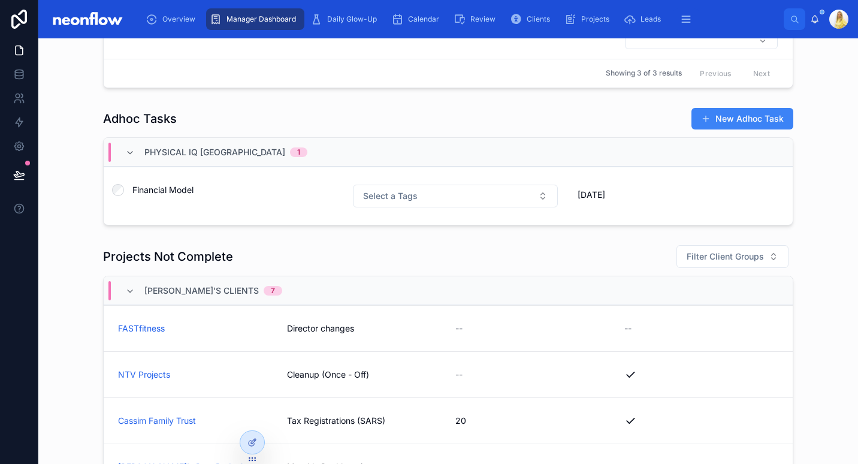
scroll to position [1002, 0]
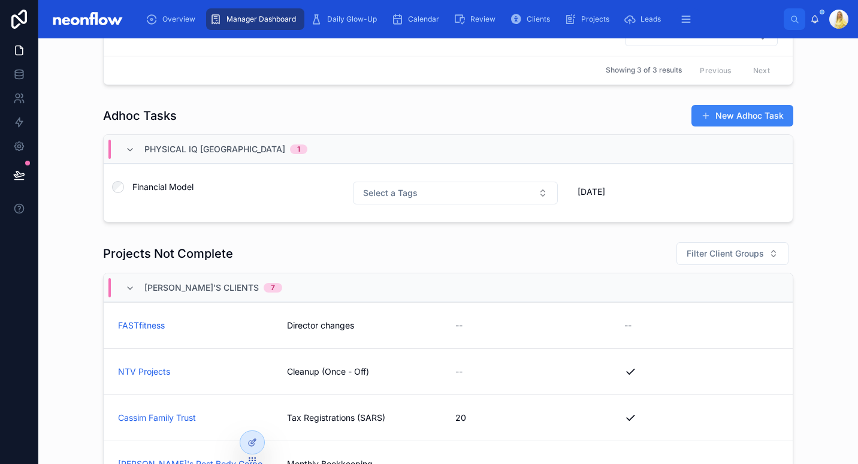
click at [342, 110] on div "Adhoc Tasks New Adhoc Task" at bounding box center [448, 115] width 690 height 23
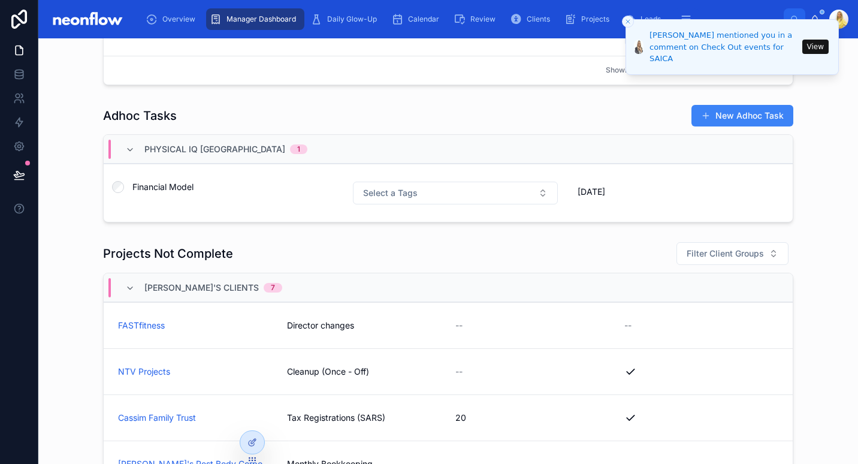
click at [596, 139] on div "Physical IQ [GEOGRAPHIC_DATA] 1" at bounding box center [448, 149] width 689 height 29
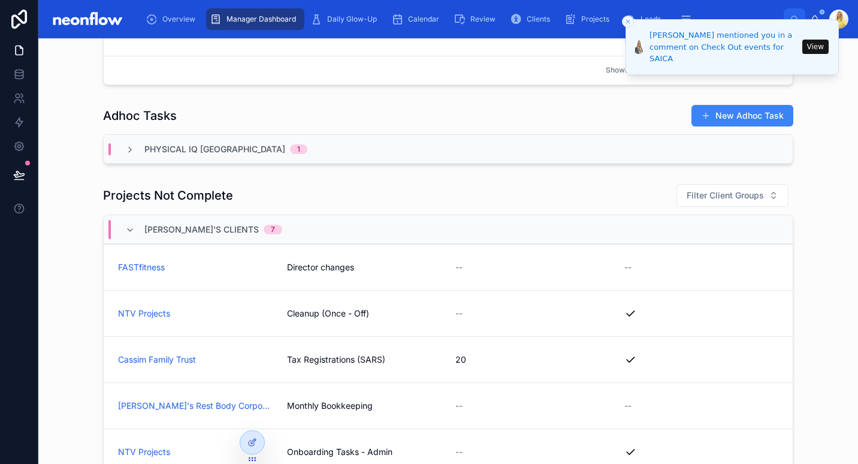
click at [562, 142] on div "Physical IQ [GEOGRAPHIC_DATA] 1" at bounding box center [448, 149] width 689 height 29
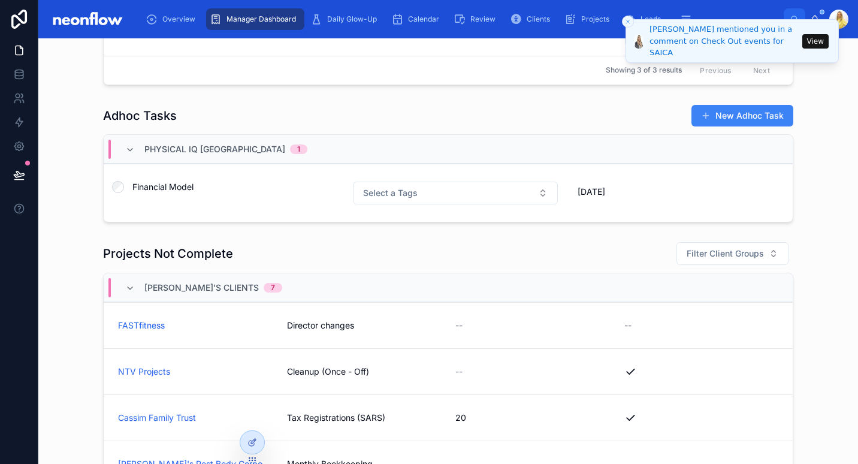
click at [626, 26] on button "Close toast" at bounding box center [628, 22] width 12 height 12
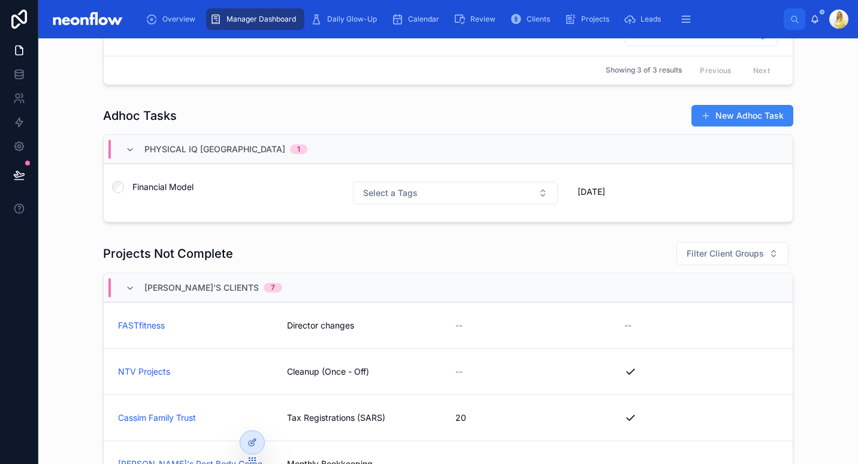
click at [351, 120] on div "Adhoc Tasks New Adhoc Task" at bounding box center [448, 115] width 690 height 23
click at [317, 111] on div "Adhoc Tasks New Adhoc Task" at bounding box center [448, 115] width 690 height 23
click at [166, 184] on span "Financial Model" at bounding box center [234, 187] width 205 height 12
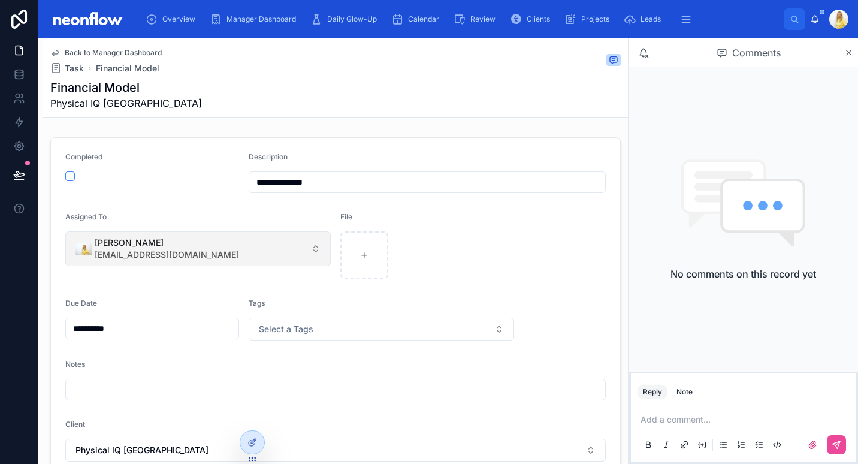
click at [226, 251] on button "Gaby Nivison gaby@neonaccounting.com" at bounding box center [197, 248] width 265 height 35
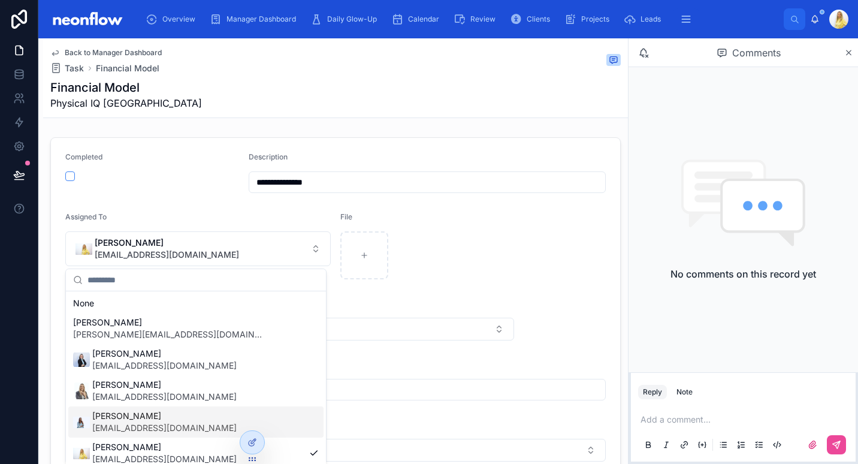
click at [147, 427] on span "[EMAIL_ADDRESS][DOMAIN_NAME]" at bounding box center [164, 428] width 144 height 12
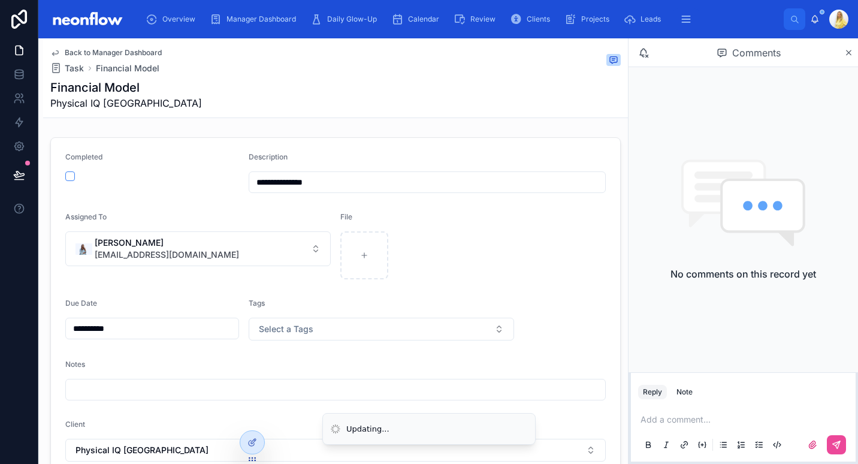
click at [713, 428] on div "Add a comment..." at bounding box center [743, 431] width 210 height 50
click at [705, 422] on p at bounding box center [745, 419] width 210 height 12
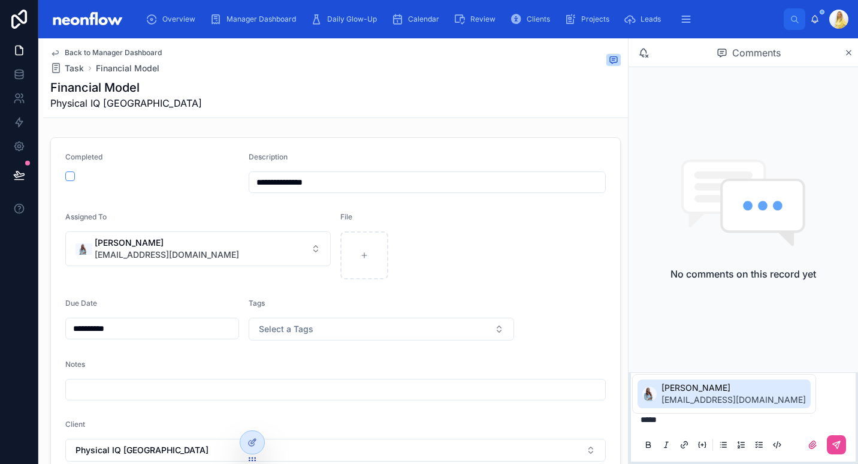
click at [658, 393] on li "Vanolia Reddy accounts@neonaccounting.com" at bounding box center [723, 393] width 173 height 29
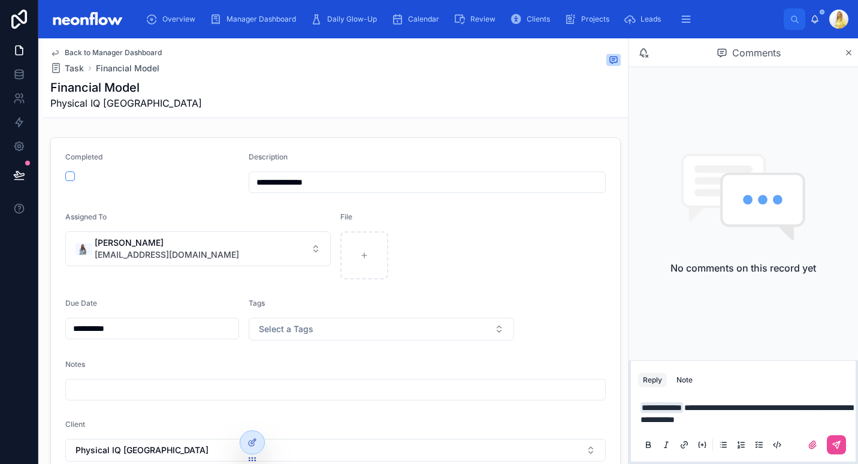
click at [737, 336] on div "No comments on this record yet" at bounding box center [742, 213] width 229 height 293
click at [791, 434] on div at bounding box center [743, 444] width 210 height 24
click at [787, 423] on p "**********" at bounding box center [745, 413] width 210 height 24
click at [817, 419] on p "**********" at bounding box center [745, 413] width 210 height 24
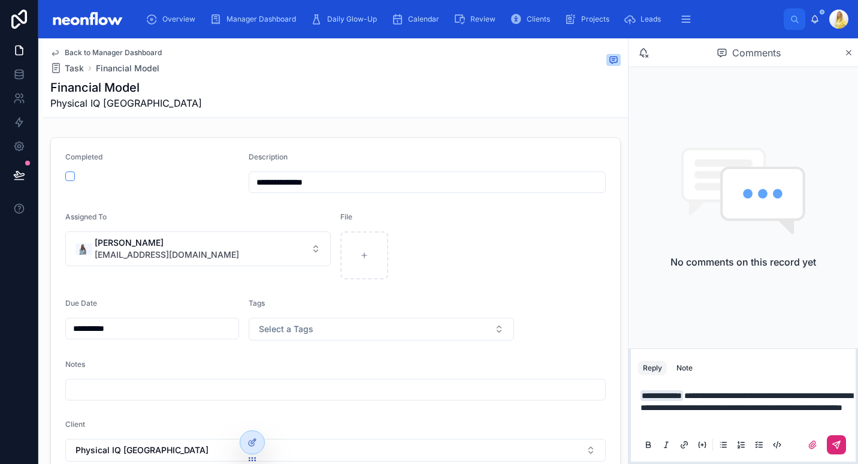
click at [835, 446] on icon at bounding box center [835, 444] width 7 height 7
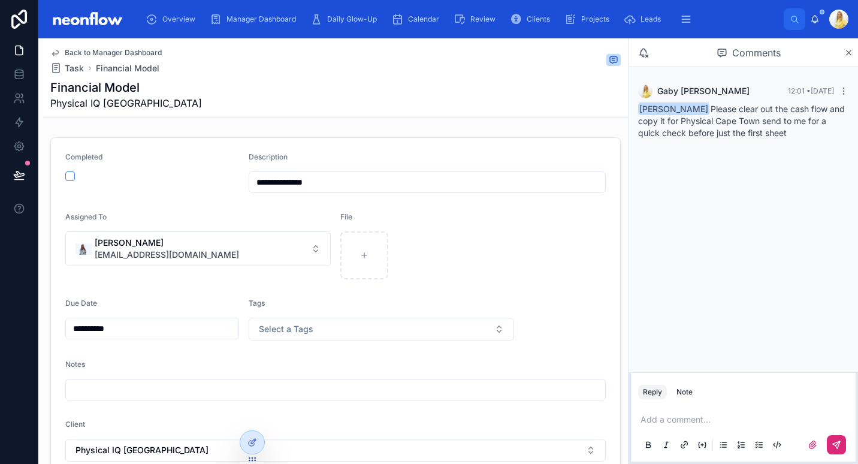
click at [706, 414] on p at bounding box center [745, 419] width 210 height 12
click at [837, 435] on div at bounding box center [743, 444] width 210 height 24
click at [835, 447] on icon at bounding box center [836, 445] width 10 height 10
click at [722, 424] on p at bounding box center [745, 419] width 210 height 12
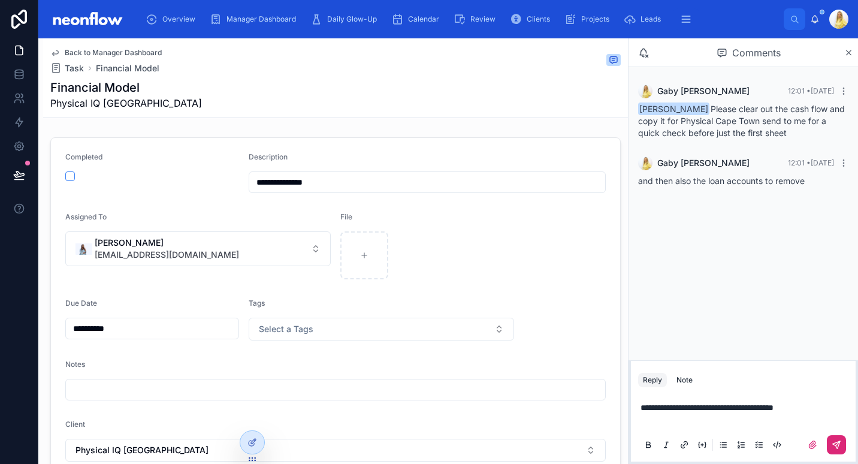
click at [834, 444] on icon at bounding box center [835, 444] width 7 height 7
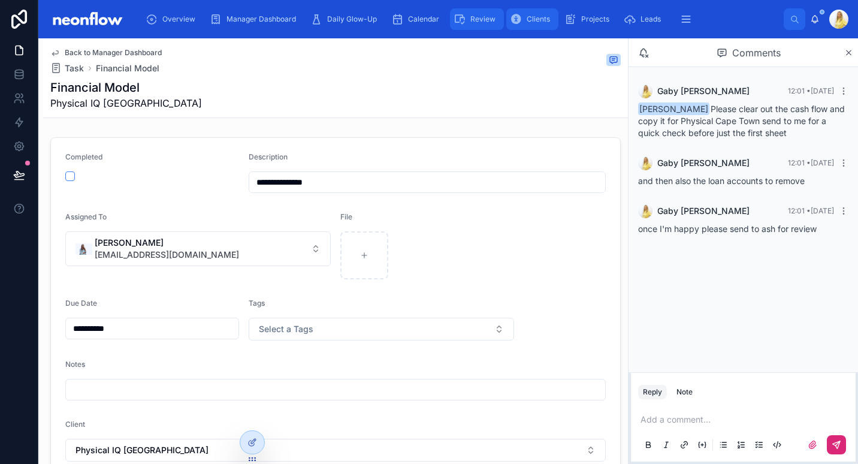
drag, startPoint x: 527, startPoint y: 25, endPoint x: 487, endPoint y: 26, distance: 40.2
click at [527, 25] on div "Clients" at bounding box center [532, 19] width 45 height 19
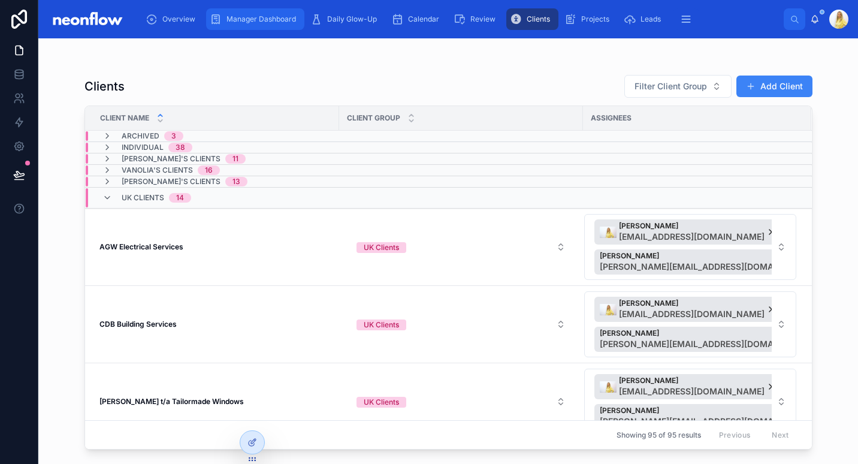
drag, startPoint x: 270, startPoint y: 20, endPoint x: 269, endPoint y: 1, distance: 19.2
click at [270, 20] on span "Manager Dashboard" at bounding box center [260, 19] width 69 height 10
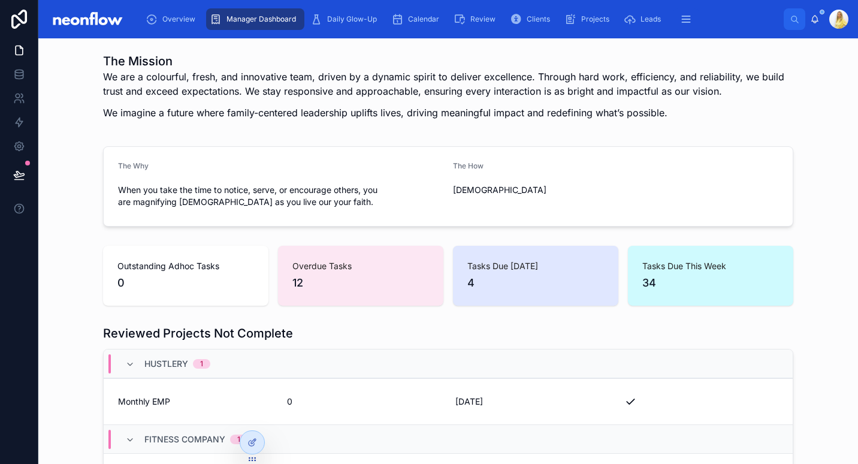
click at [823, 208] on div "The Why When you take the time to notice, serve, or encourage others, you are m…" at bounding box center [448, 186] width 800 height 90
click at [797, 299] on div "Outstanding Adhoc Tasks 0 Overdue Tasks 12 Tasks Due Today 4 Tasks Due This Wee…" at bounding box center [448, 275] width 800 height 69
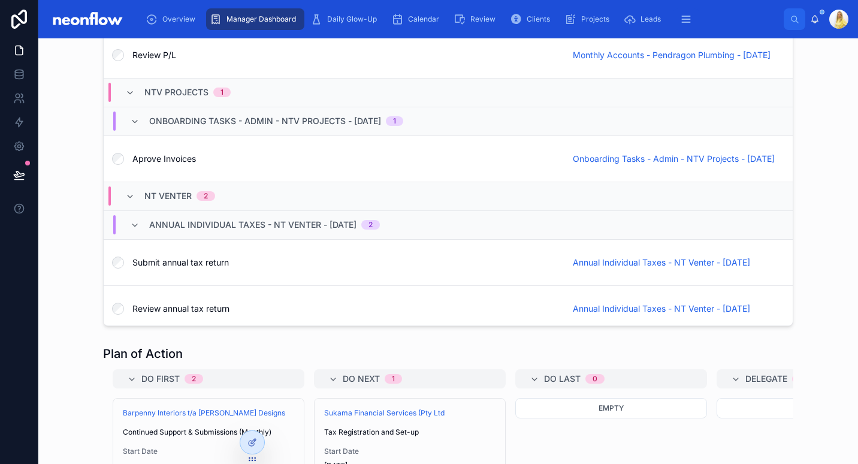
scroll to position [557, 0]
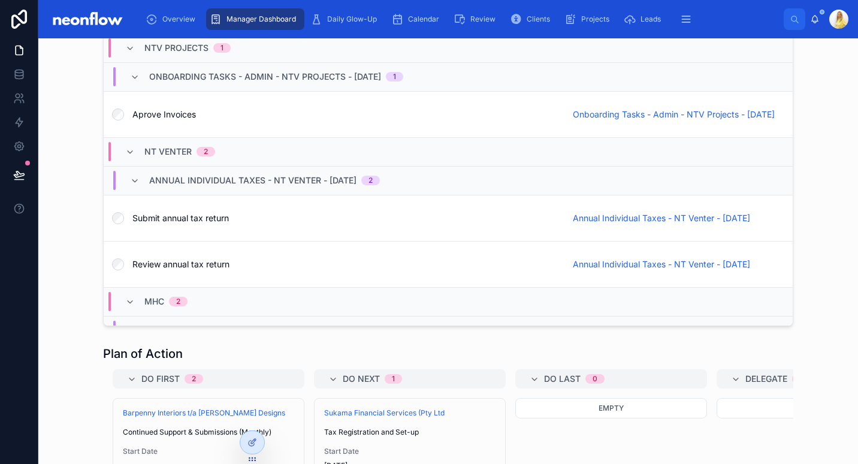
click at [80, 237] on div "Overdue Filter Client Filter Project Title Stinchcombe Hill Golf Club 5 Monthly…" at bounding box center [448, 137] width 800 height 389
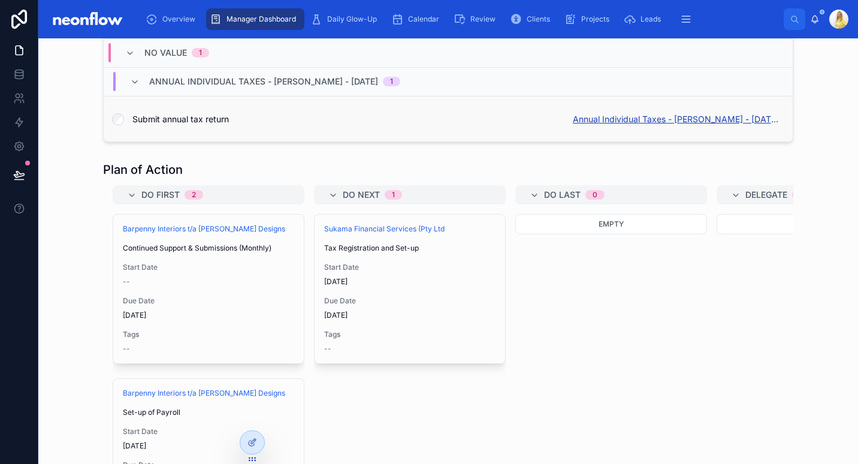
scroll to position [0, 0]
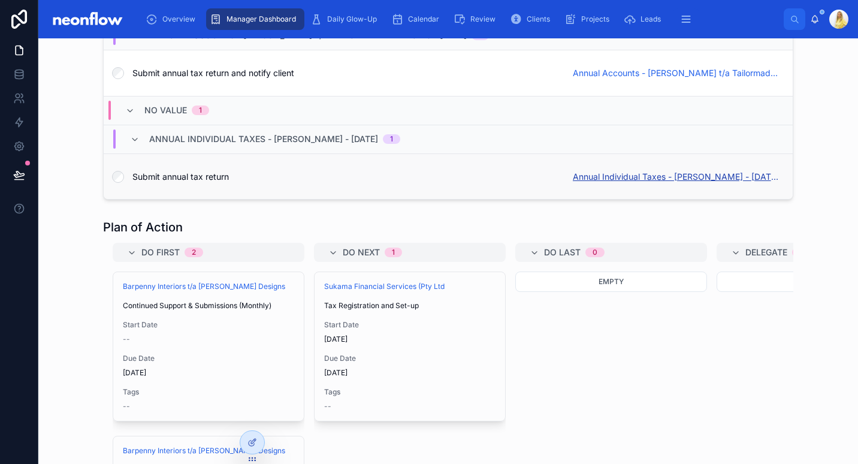
click at [721, 177] on span "Annual Individual Taxes - Justin Barker - 01/07/2025" at bounding box center [675, 177] width 205 height 12
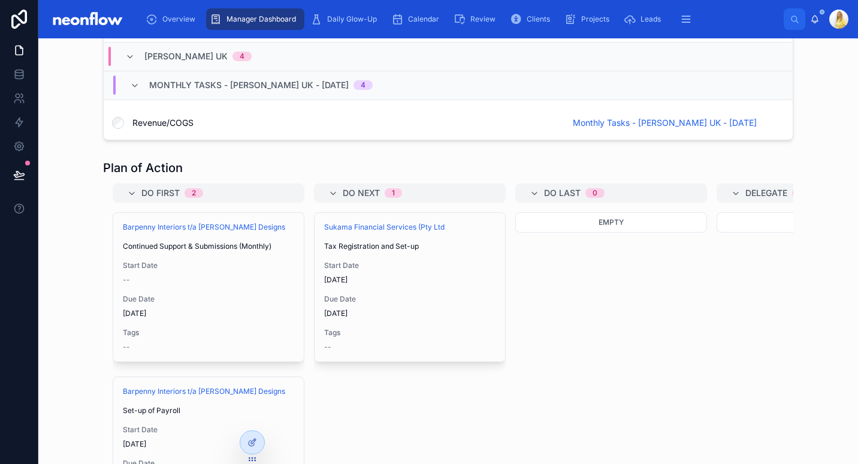
scroll to position [2281, 0]
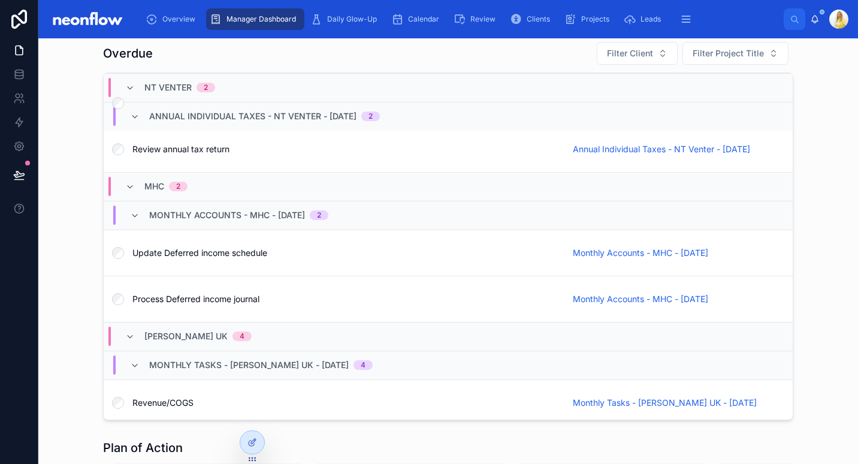
click at [53, 166] on div "Overdue Filter Client Filter Project Title Stinchcombe Hill Golf Club 5 Monthly…" at bounding box center [448, 231] width 800 height 389
click at [77, 244] on div "Overdue Filter Client Filter Project Title Stinchcombe Hill Golf Club 5 Monthly…" at bounding box center [448, 231] width 800 height 389
click at [838, 240] on div "Overdue Filter Client Filter Project Title Stinchcombe Hill Golf Club 5 Monthly…" at bounding box center [448, 231] width 800 height 389
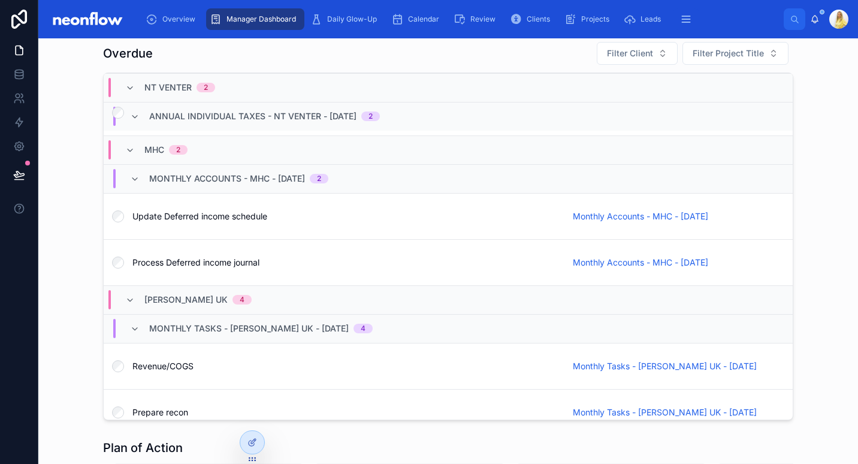
scroll to position [915, 0]
click at [90, 291] on div "Overdue Filter Client Filter Project Title Stinchcombe Hill Golf Club 5 Monthly…" at bounding box center [448, 231] width 800 height 389
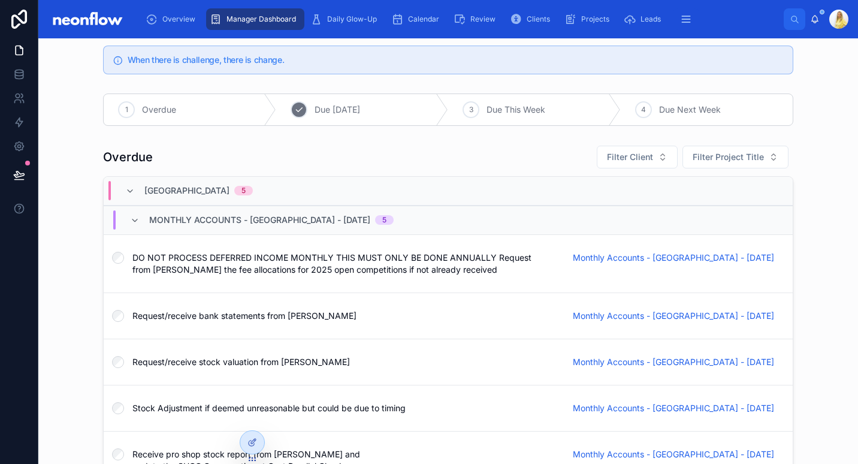
scroll to position [2281, 0]
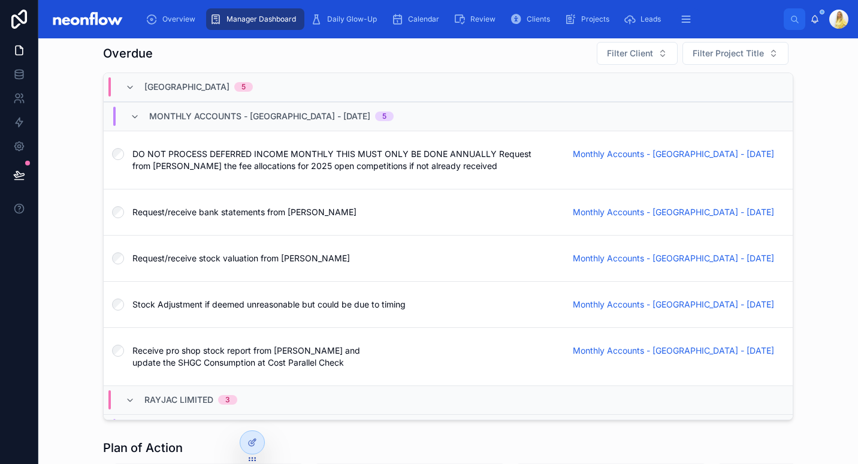
click at [61, 226] on div "Overdue Filter Client Filter Project Title Stinchcombe Hill Golf Club 5 Monthly…" at bounding box center [448, 231] width 800 height 389
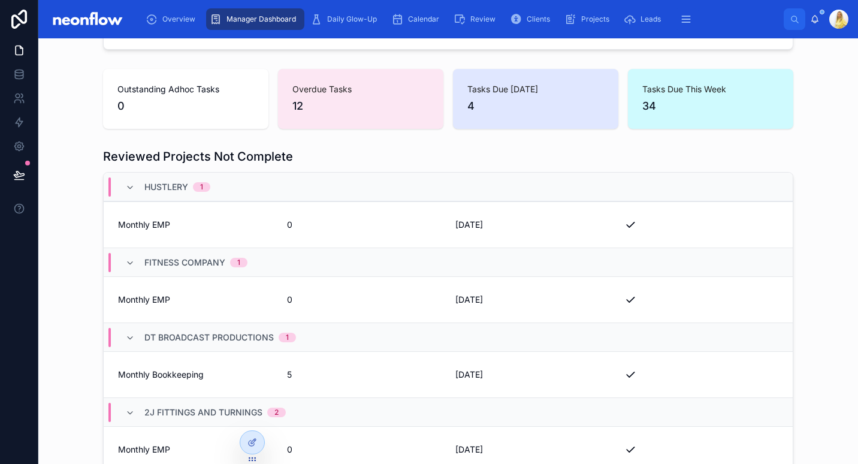
scroll to position [0, 0]
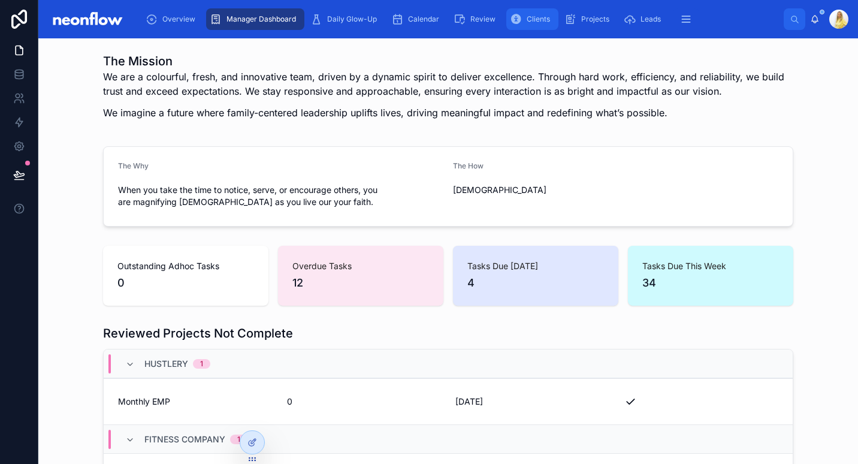
click at [526, 17] on span "Clients" at bounding box center [537, 19] width 23 height 10
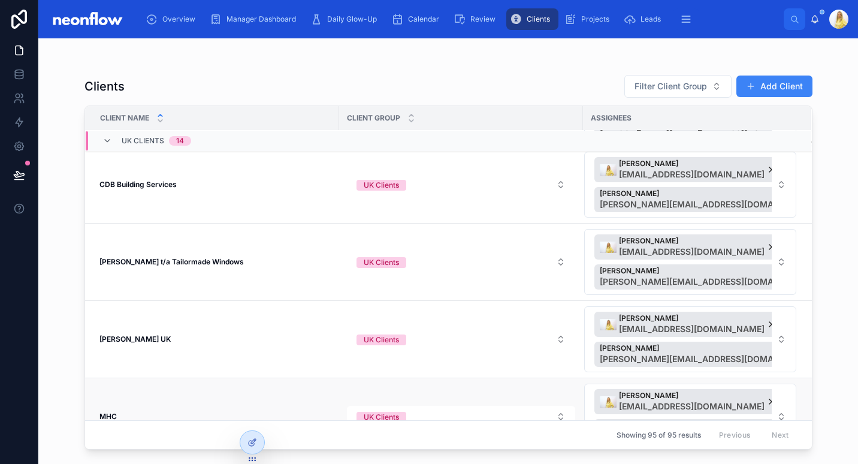
scroll to position [279, 0]
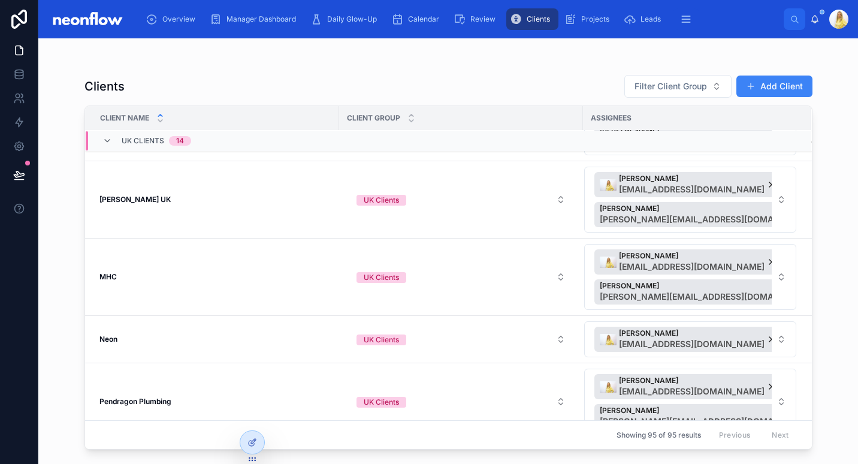
click at [74, 255] on div "Clients Filter Client Group Add Client Client Name Client Group Assignees Archi…" at bounding box center [448, 243] width 766 height 411
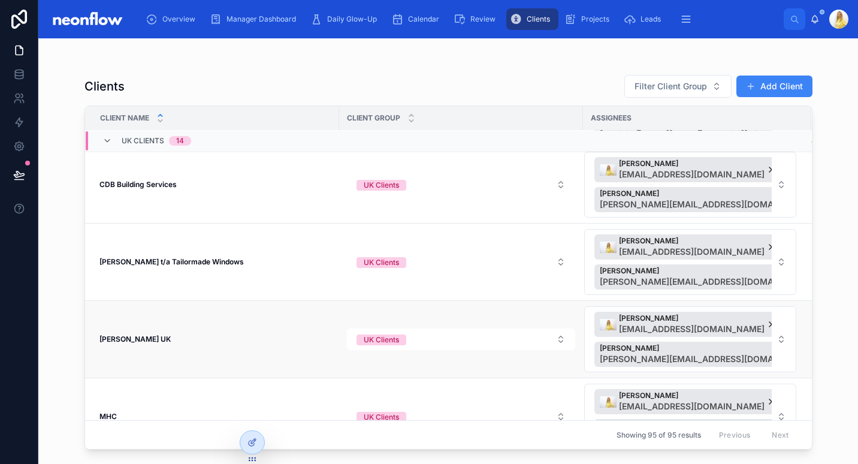
scroll to position [0, 0]
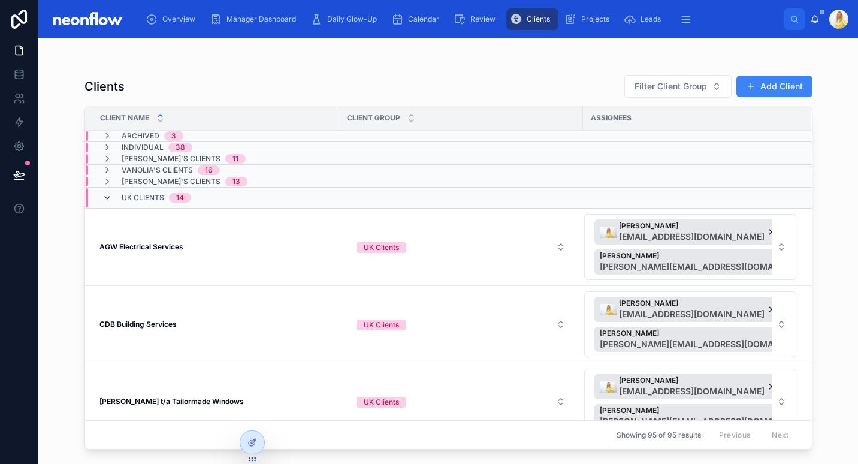
click at [108, 195] on icon at bounding box center [107, 198] width 10 height 10
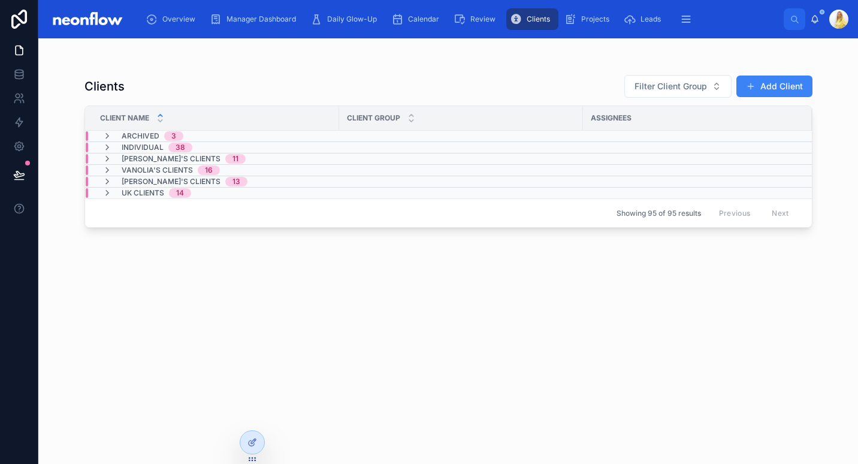
click at [137, 197] on span "UK Clients" at bounding box center [143, 193] width 43 height 10
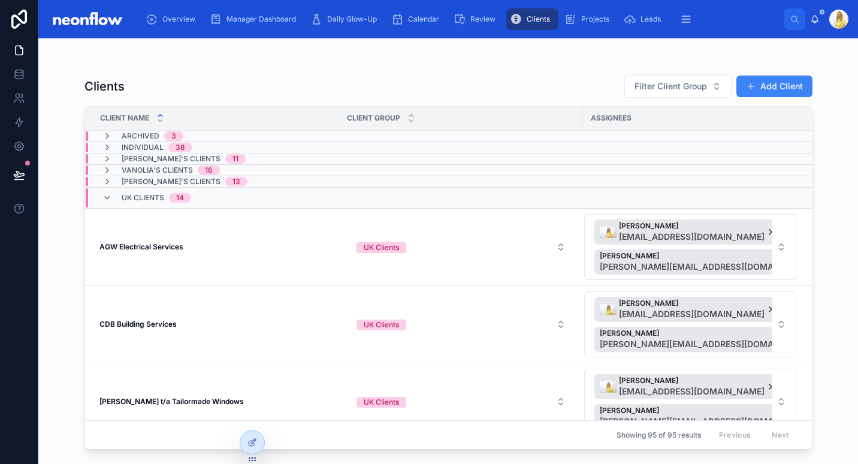
click at [54, 307] on div "Clients Filter Client Group Add Client Client Name Client Group Assignees Archi…" at bounding box center [447, 250] width 819 height 425
click at [171, 183] on span "Micheline's Clients" at bounding box center [171, 182] width 99 height 10
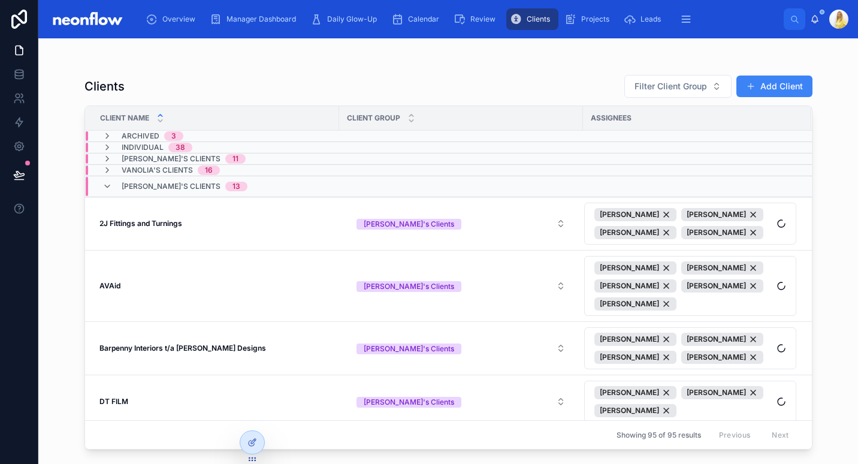
click at [171, 183] on span "Micheline's Clients" at bounding box center [171, 186] width 99 height 10
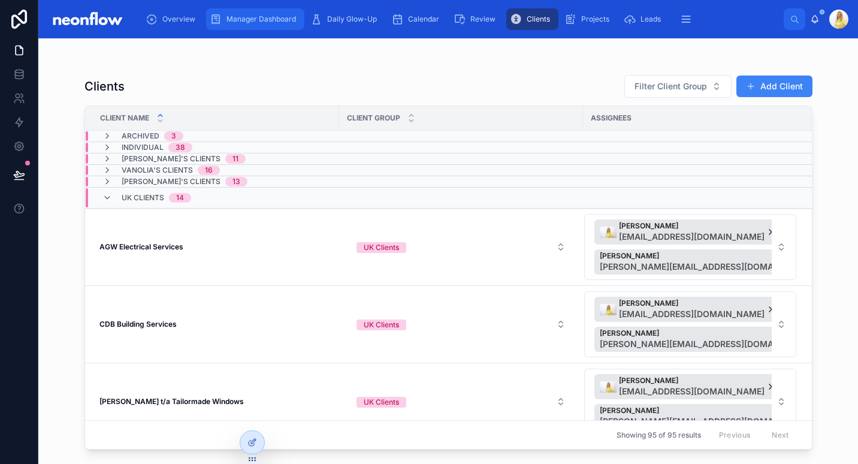
click at [262, 11] on div "Manager Dashboard" at bounding box center [255, 19] width 91 height 19
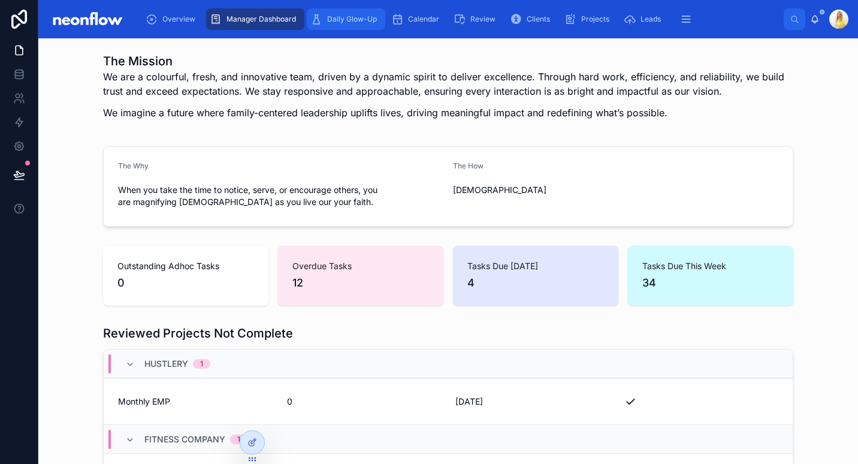
click at [357, 25] on div "Daily Glow-Up" at bounding box center [345, 19] width 71 height 19
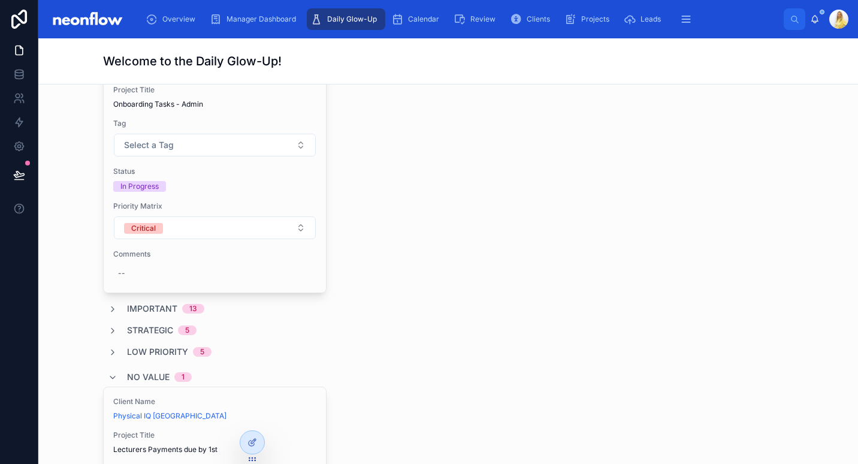
scroll to position [559, 0]
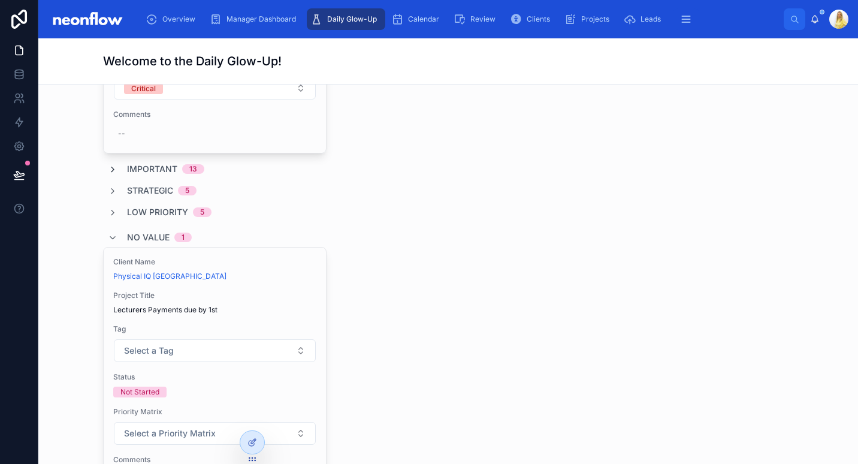
click at [110, 168] on icon at bounding box center [113, 170] width 10 height 10
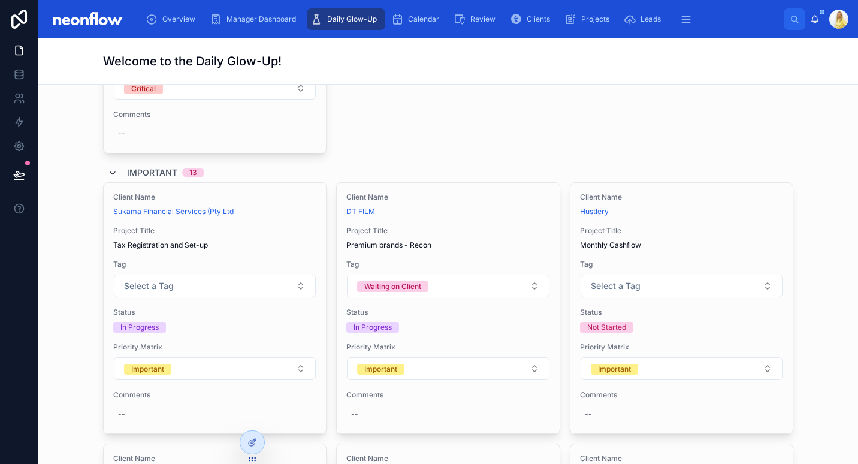
click at [110, 168] on icon at bounding box center [113, 173] width 10 height 10
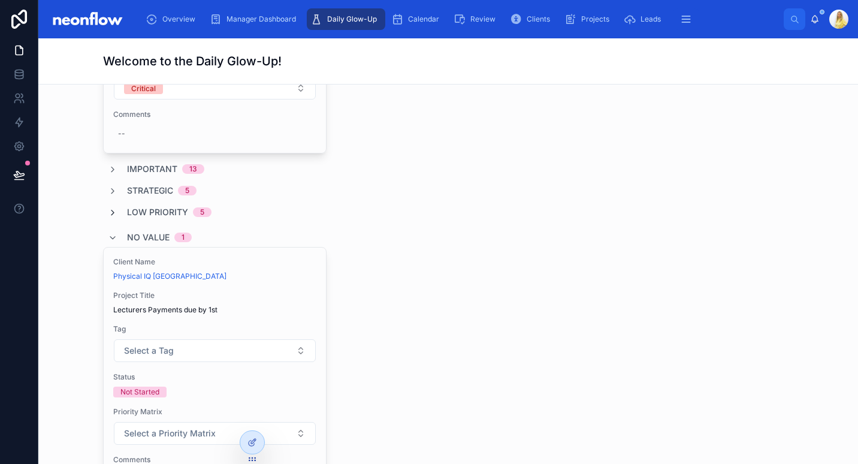
click at [111, 208] on icon at bounding box center [113, 213] width 10 height 10
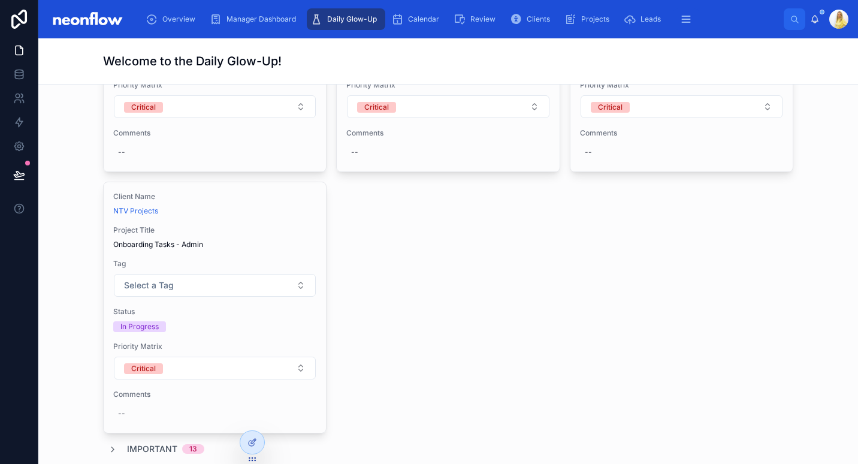
scroll to position [419, 0]
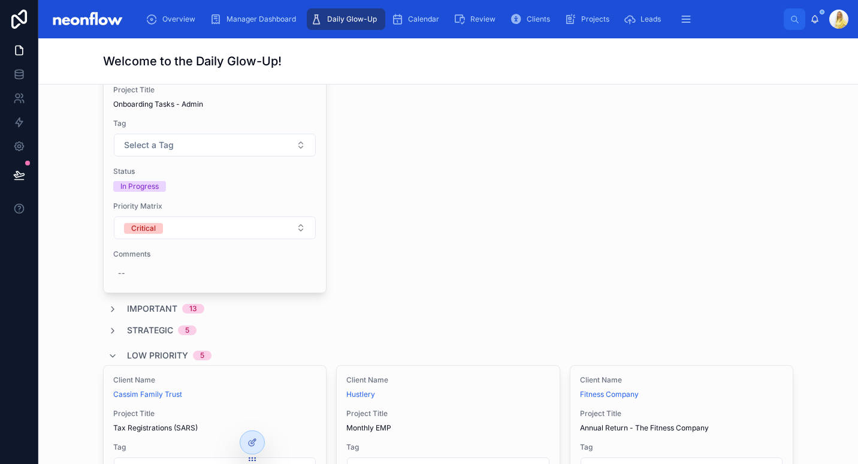
click at [154, 332] on span "Strategic" at bounding box center [150, 330] width 46 height 12
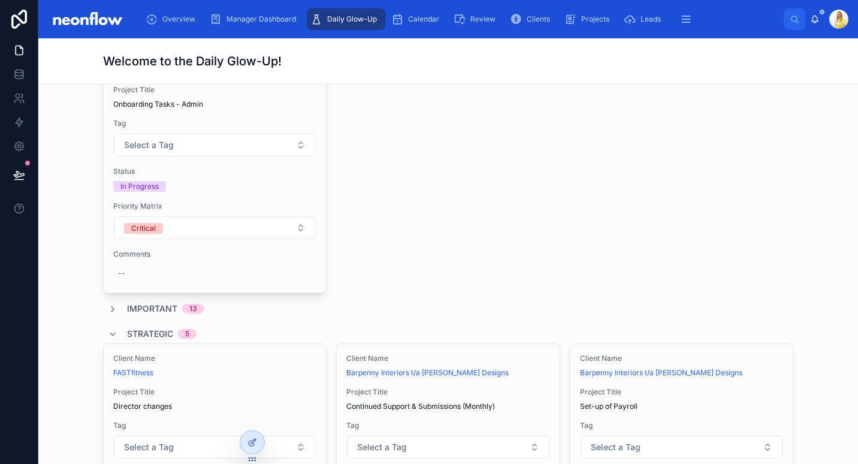
drag, startPoint x: 178, startPoint y: 310, endPoint x: 407, endPoint y: 308, distance: 228.8
click at [182, 310] on span "13" at bounding box center [193, 309] width 22 height 10
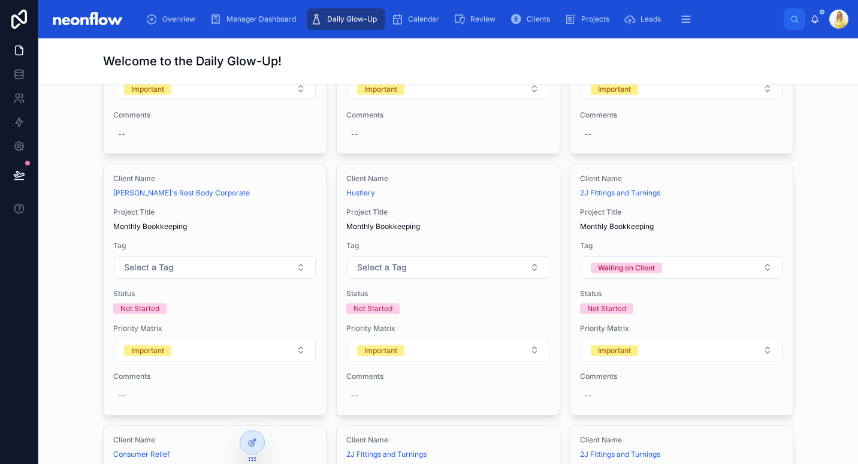
scroll to position [559, 0]
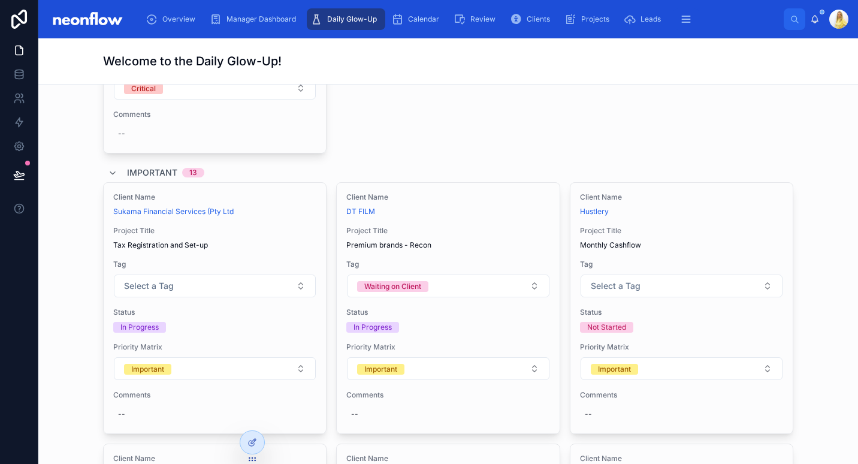
drag, startPoint x: 517, startPoint y: 144, endPoint x: 528, endPoint y: 143, distance: 10.9
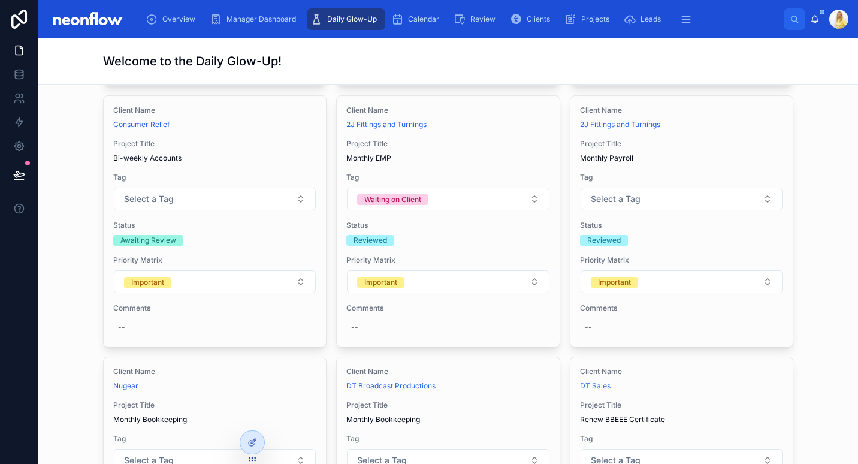
scroll to position [1172, 0]
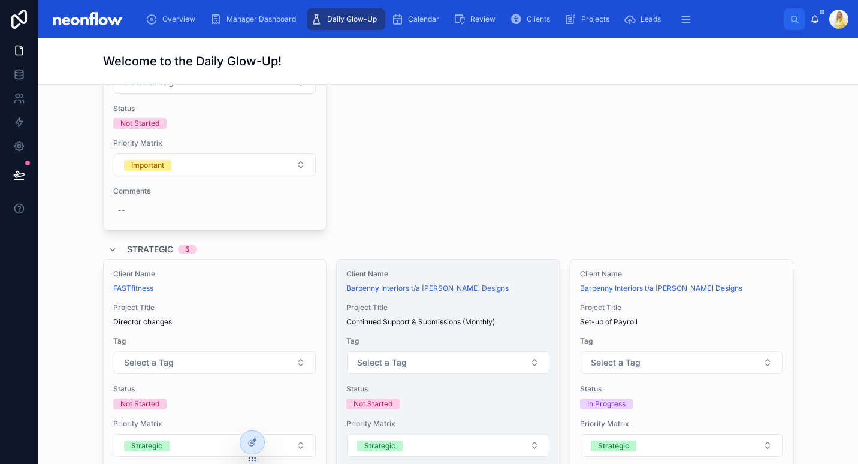
scroll to position [1870, 0]
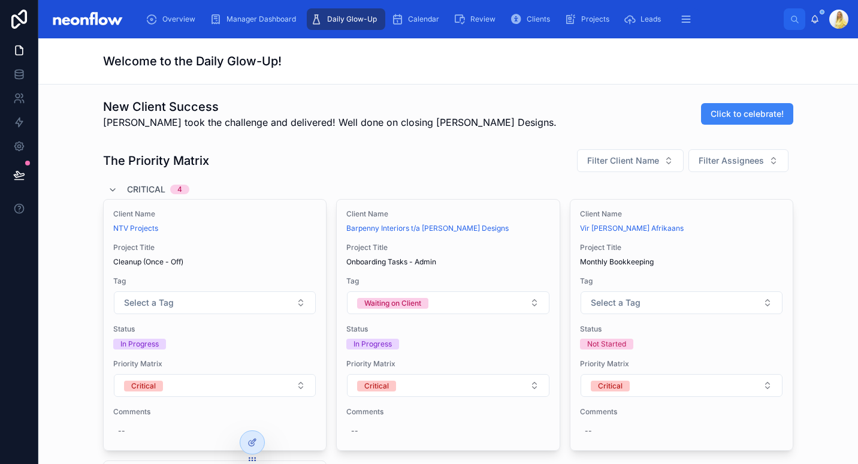
scroll to position [0, 0]
click at [481, 152] on div "The Priority Matrix Filter Client Name Filter Assignees" at bounding box center [448, 161] width 690 height 24
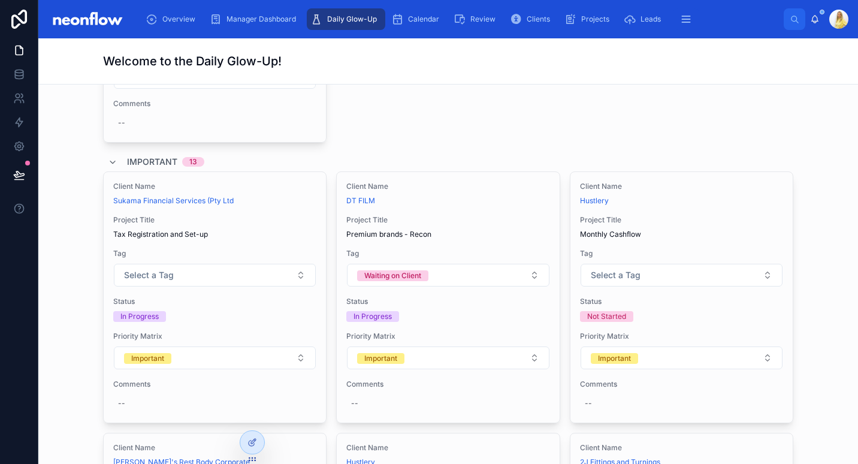
scroll to position [559, 0]
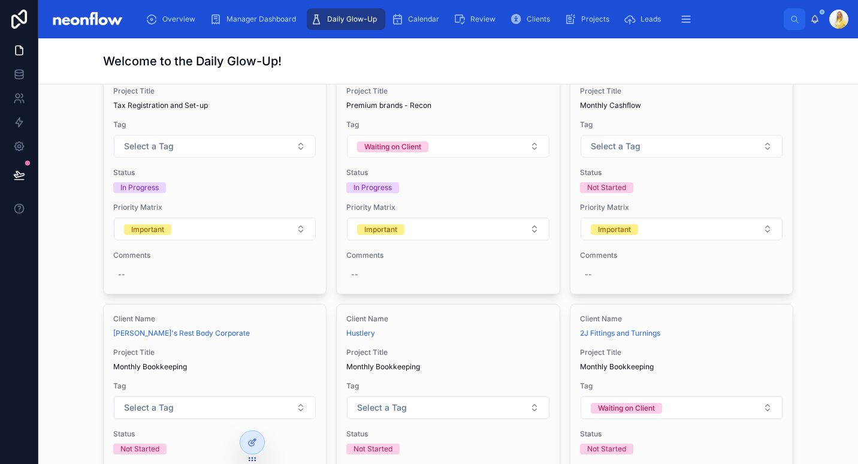
scroll to position [0, 0]
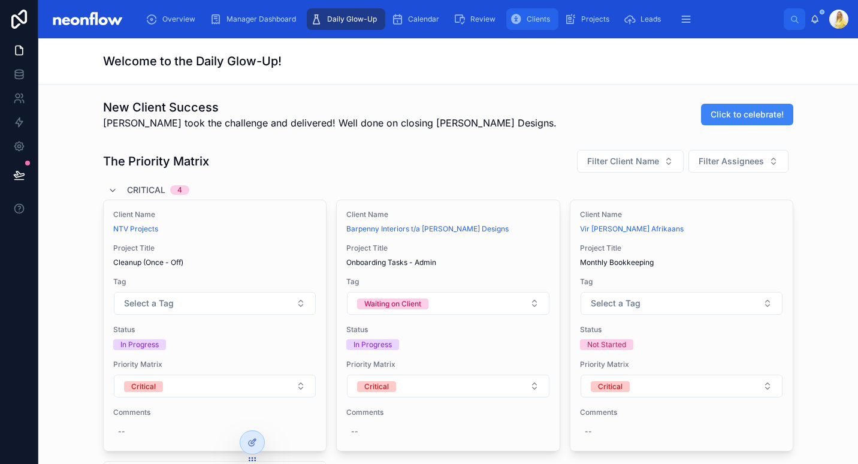
click at [521, 16] on div "Clients" at bounding box center [532, 19] width 45 height 19
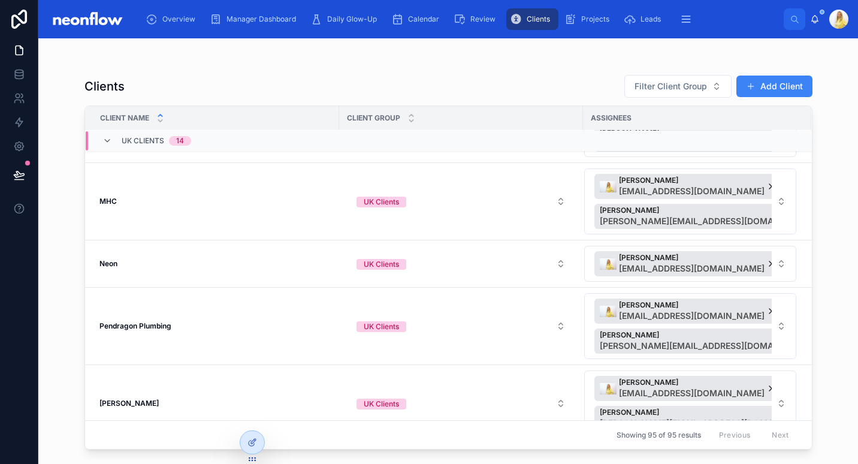
scroll to position [720, 0]
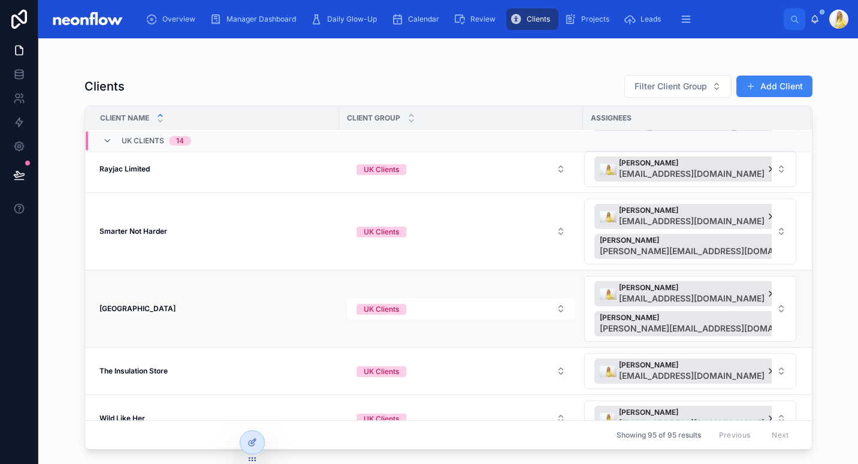
click at [174, 310] on strong "Stinchcombe Hill Golf Club" at bounding box center [137, 308] width 76 height 9
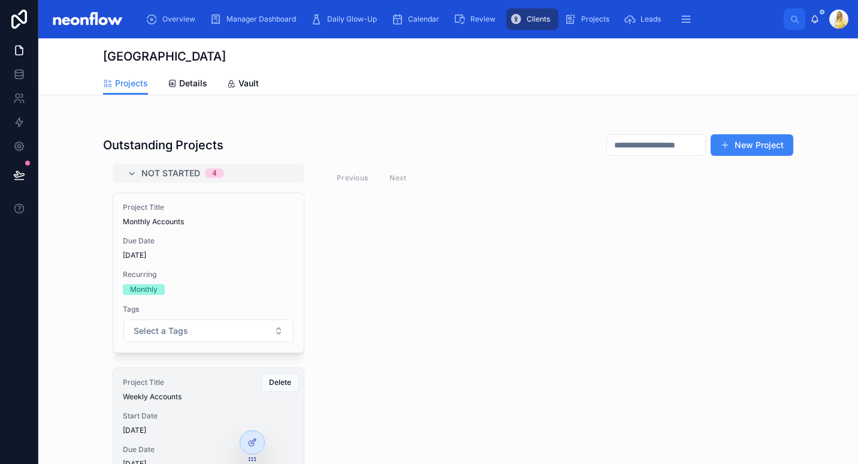
click at [195, 419] on span "Start Date" at bounding box center [208, 416] width 171 height 10
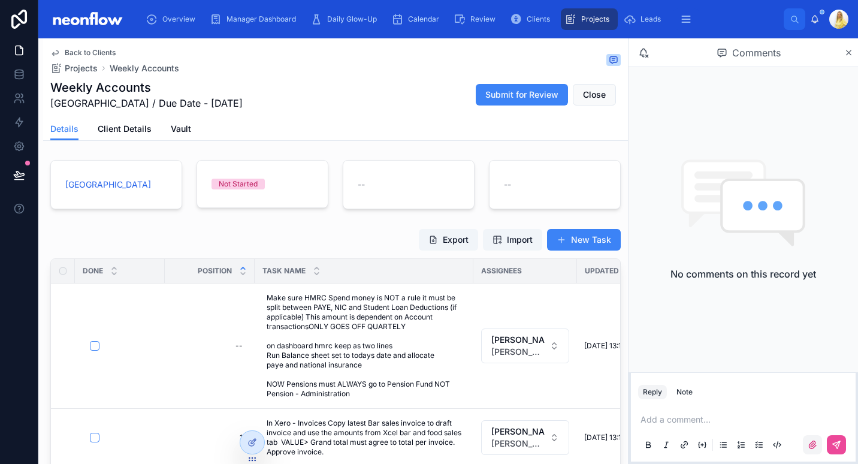
click at [811, 444] on icon at bounding box center [812, 445] width 10 height 10
click at [0, 0] on input "file" at bounding box center [0, 0] width 0 height 0
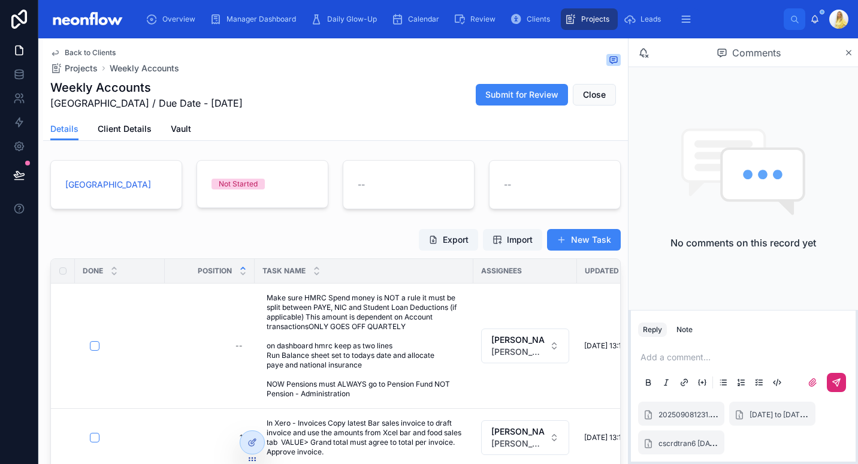
click at [836, 382] on icon at bounding box center [837, 381] width 4 height 4
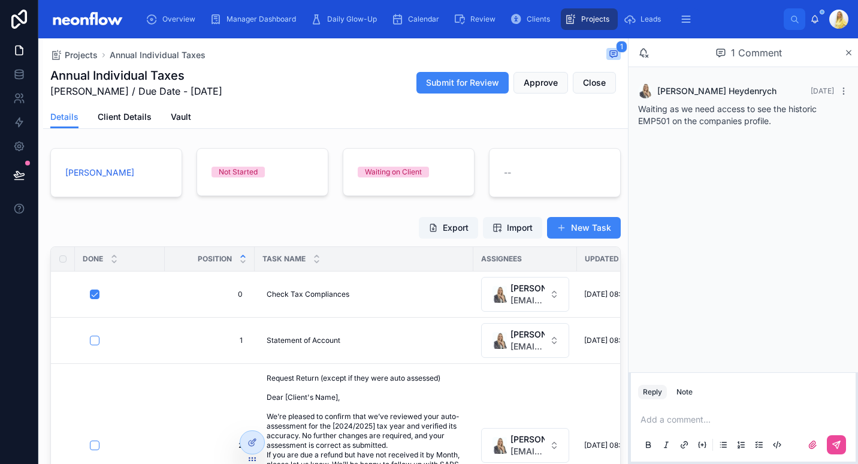
click at [355, 224] on div "Export Import New Task" at bounding box center [335, 227] width 570 height 23
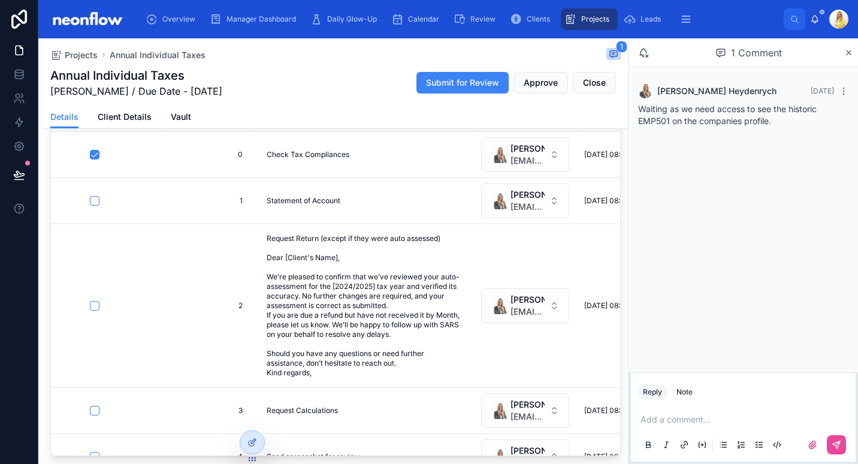
click at [692, 113] on span "Waiting as we need access to see the historic EMP501 on the companies profile." at bounding box center [727, 115] width 178 height 22
drag, startPoint x: 773, startPoint y: 120, endPoint x: 636, endPoint y: 113, distance: 137.3
click at [636, 113] on div "[PERSON_NAME] [DATE] Waiting as we need access to see the historic EMP501 on th…" at bounding box center [743, 105] width 225 height 57
click at [638, 112] on span "Waiting as we need access to see the historic EMP501 on the companies profile." at bounding box center [727, 115] width 178 height 22
click at [731, 127] on div "[PERSON_NAME] [DATE] Waiting as we need access to see the historic EMP501 on th…" at bounding box center [743, 105] width 225 height 57
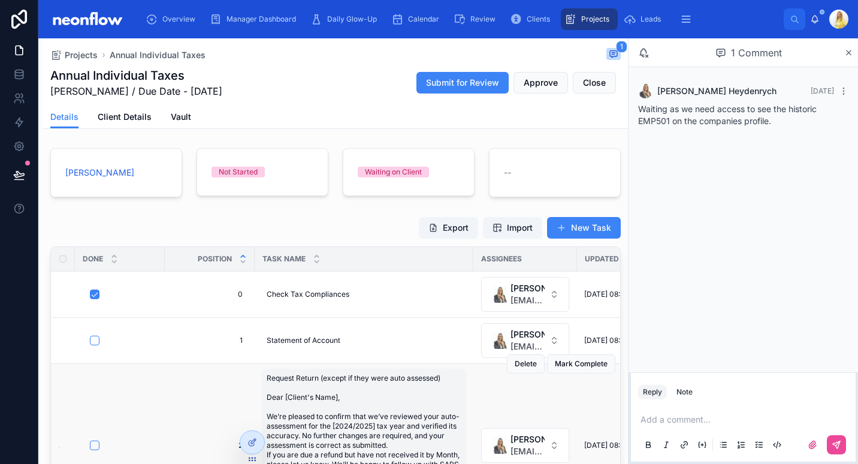
click at [276, 229] on div "Export Import New Task" at bounding box center [335, 227] width 570 height 23
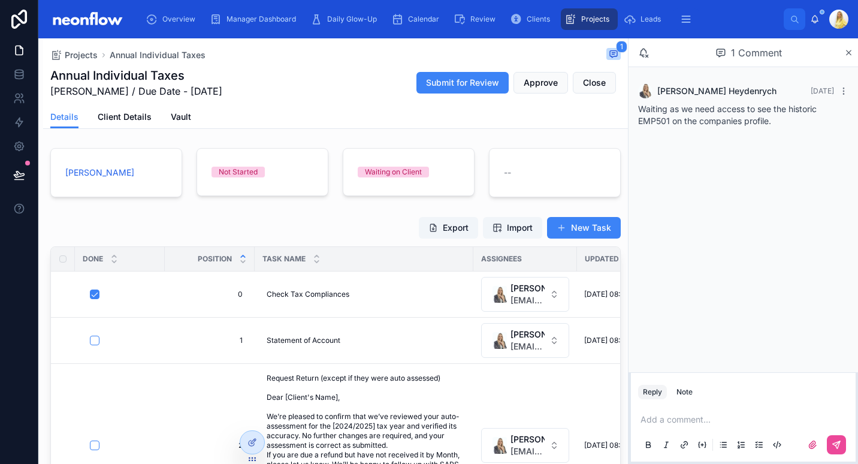
drag, startPoint x: 286, startPoint y: 108, endPoint x: 364, endPoint y: 150, distance: 88.7
click at [286, 108] on div "Details Client Details Vault" at bounding box center [335, 116] width 570 height 23
